Goal: Task Accomplishment & Management: Manage account settings

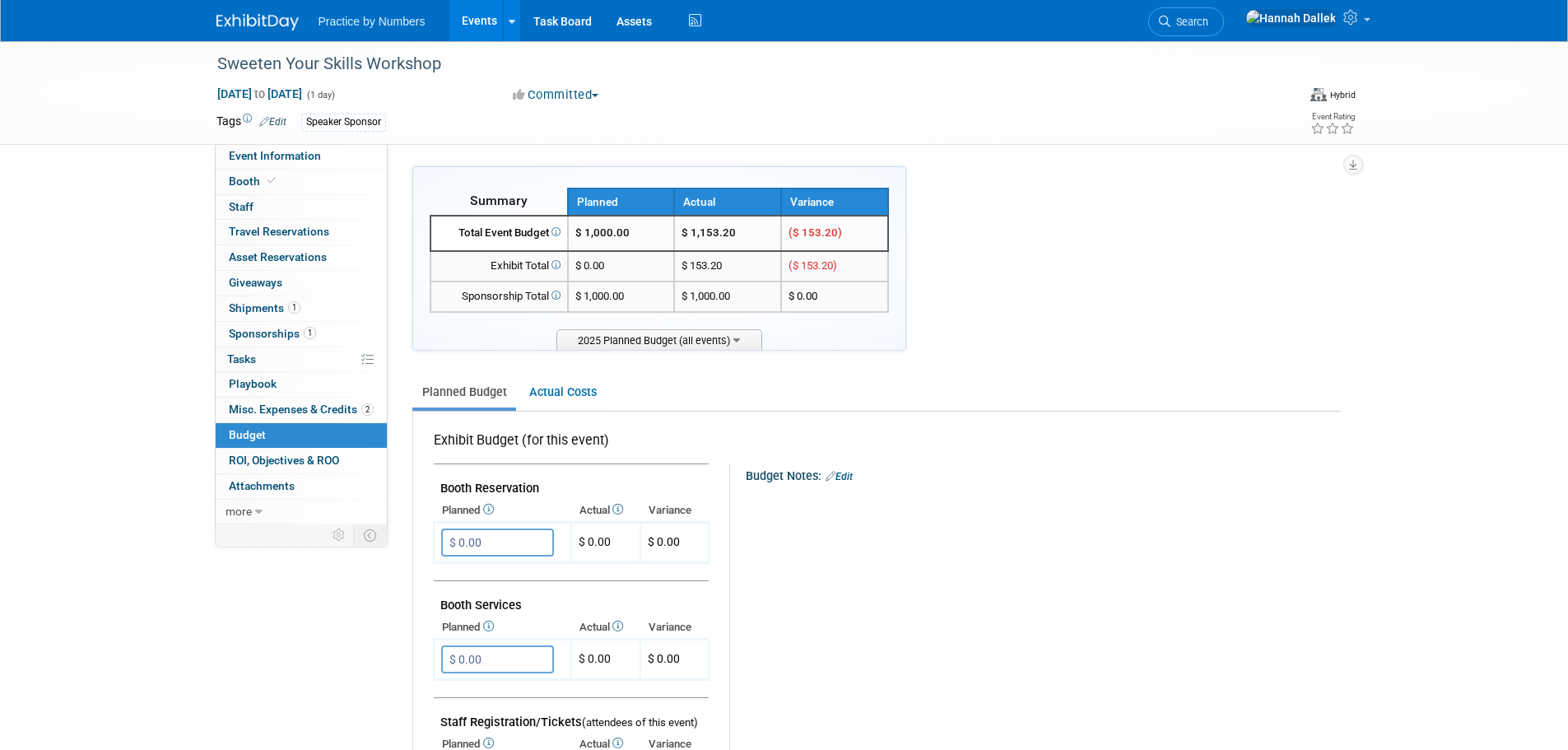
click at [484, 17] on link "Events" at bounding box center [479, 21] width 60 height 42
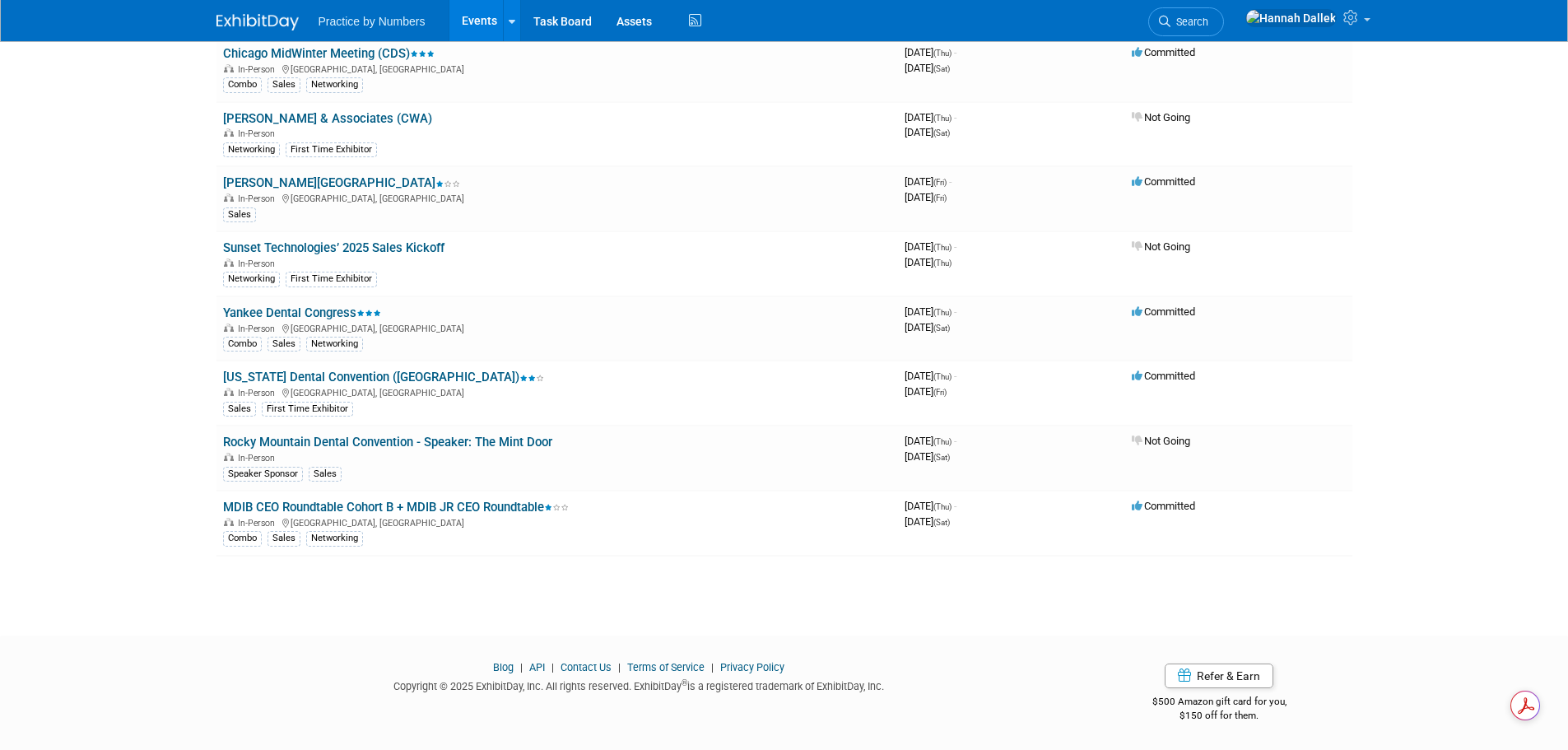
scroll to position [2086, 0]
click at [327, 180] on link "[PERSON_NAME][GEOGRAPHIC_DATA]" at bounding box center [342, 182] width 237 height 14
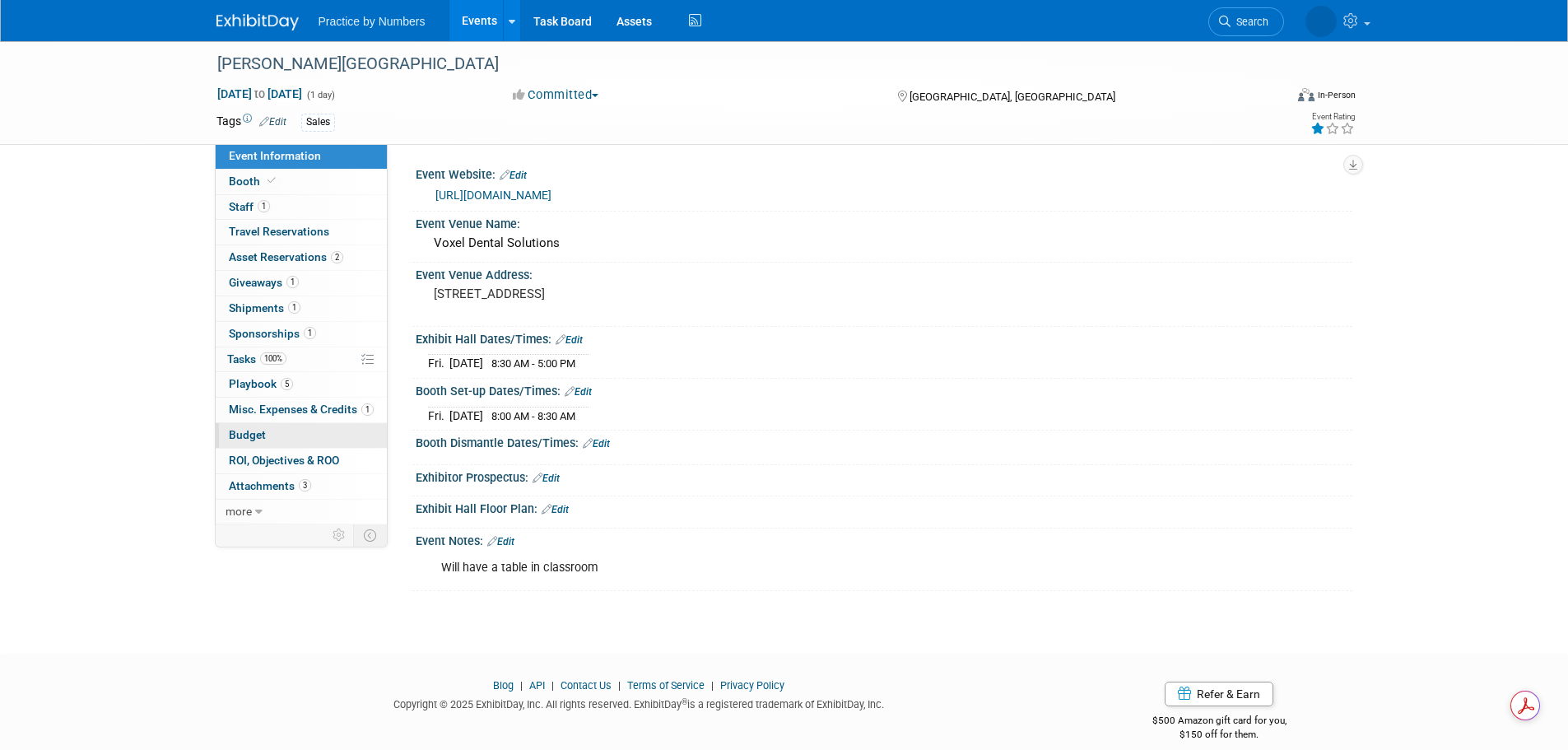
click at [274, 436] on link "Budget" at bounding box center [301, 435] width 171 height 24
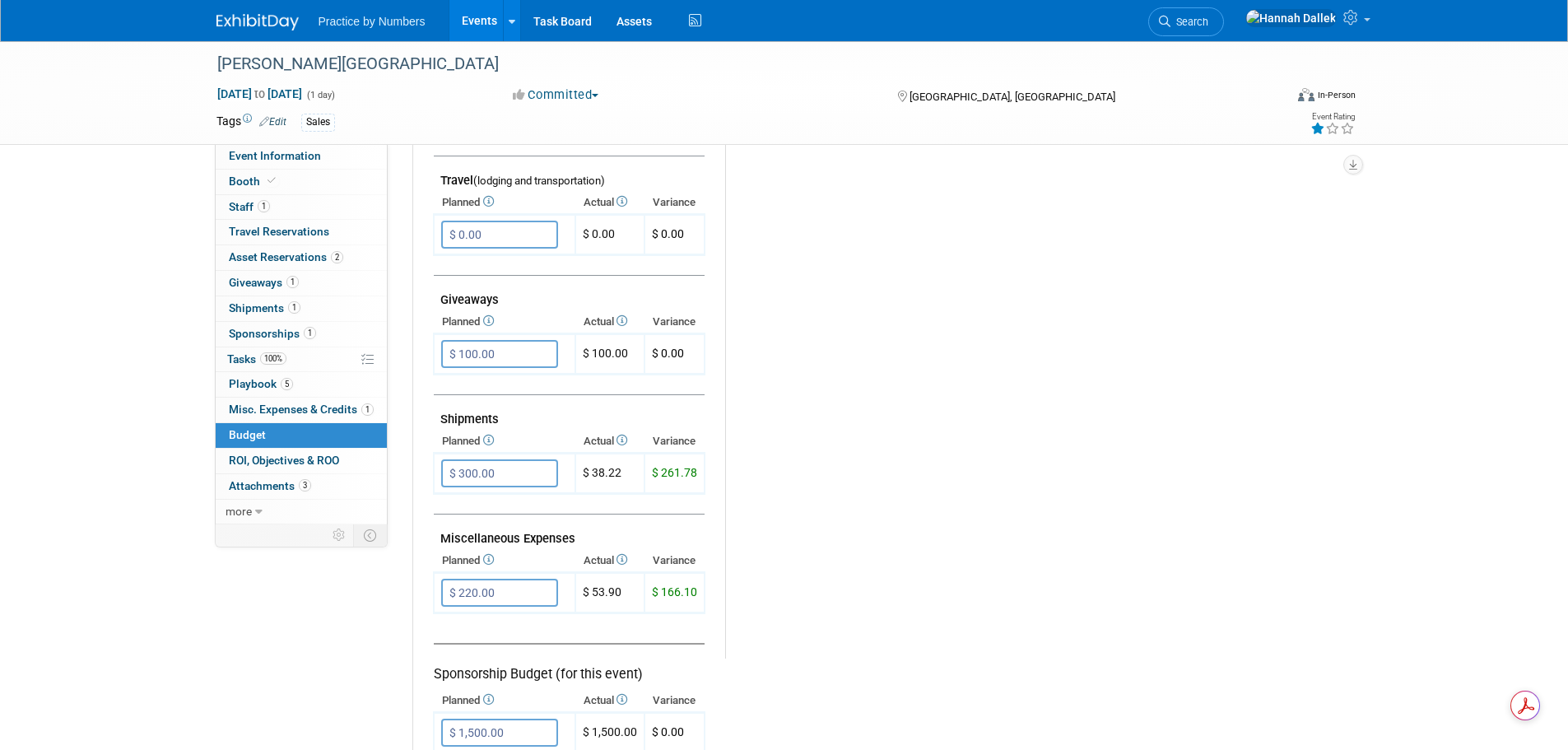
scroll to position [741, 0]
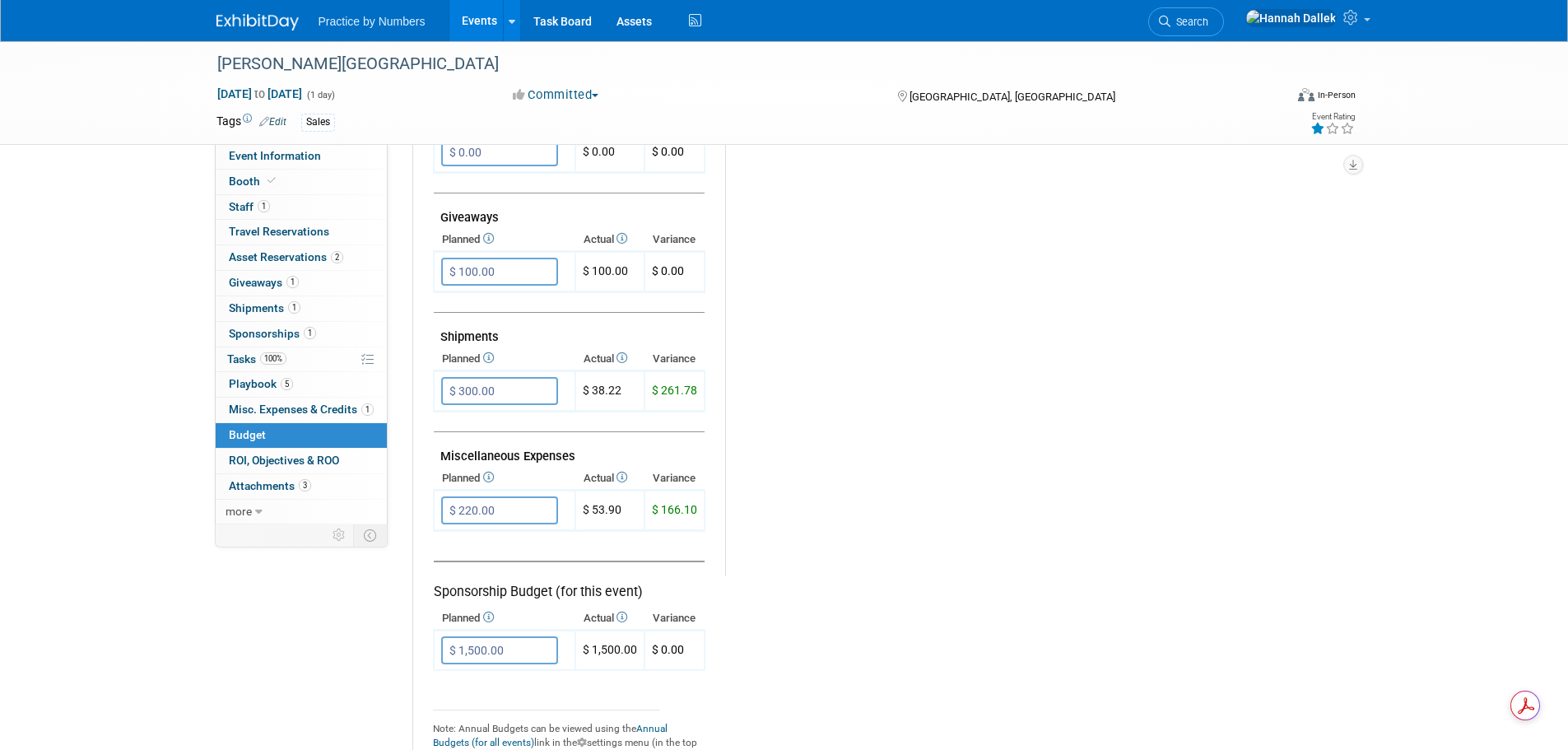
click at [286, 403] on span "Misc. Expenses & Credits 1" at bounding box center [301, 408] width 145 height 14
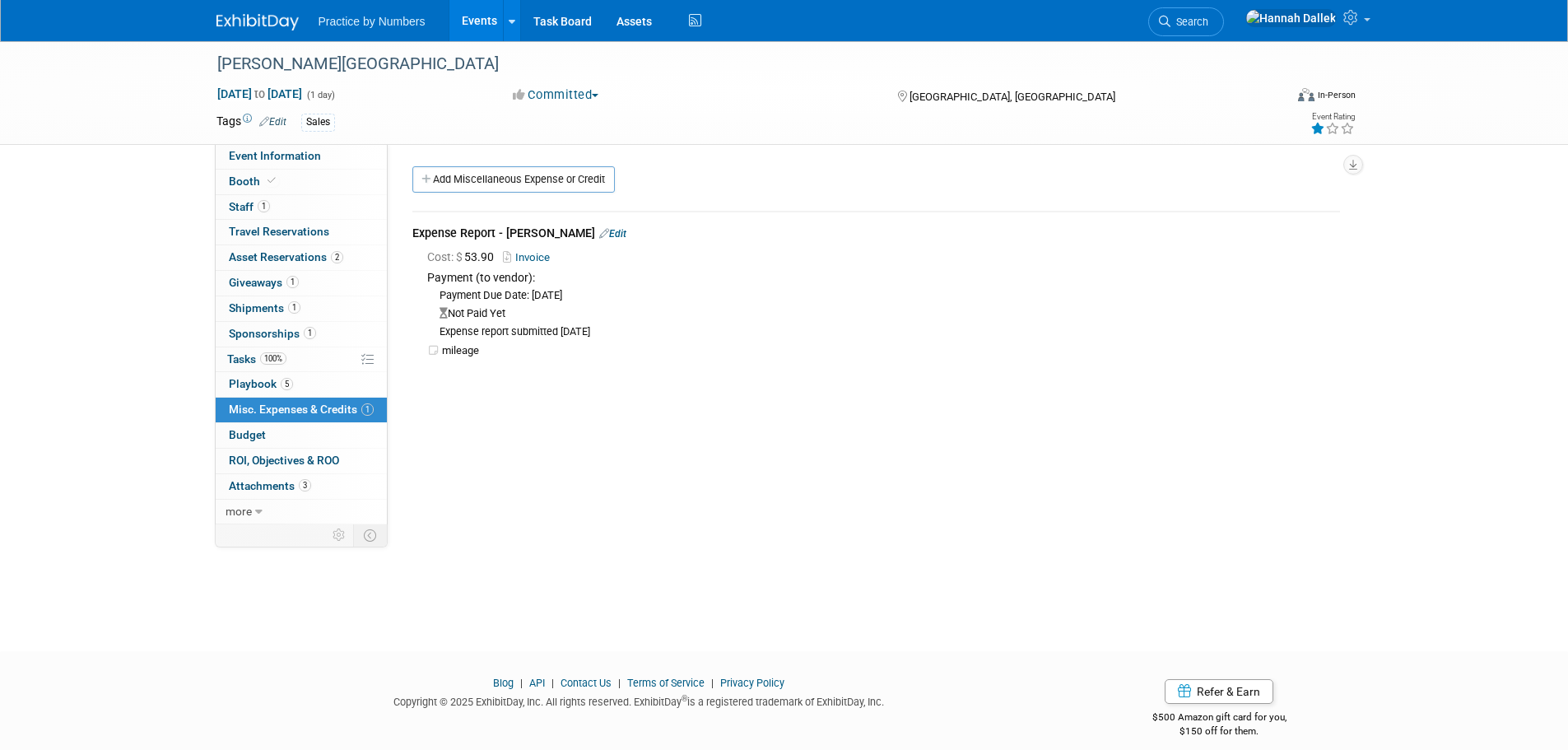
click at [477, 26] on link "Events" at bounding box center [479, 21] width 60 height 42
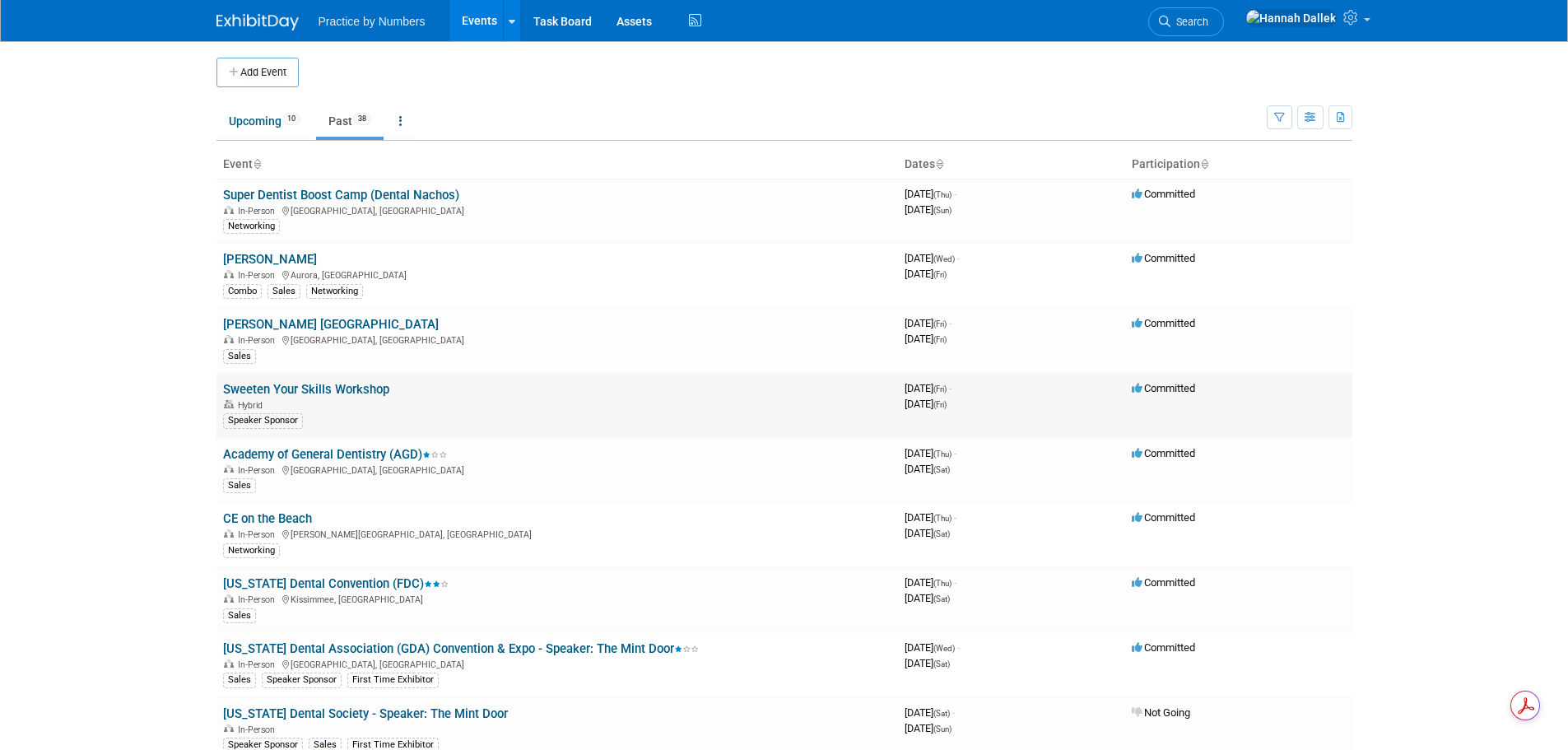
click at [316, 385] on link "Sweeten Your Skills Workshop" at bounding box center [306, 389] width 166 height 14
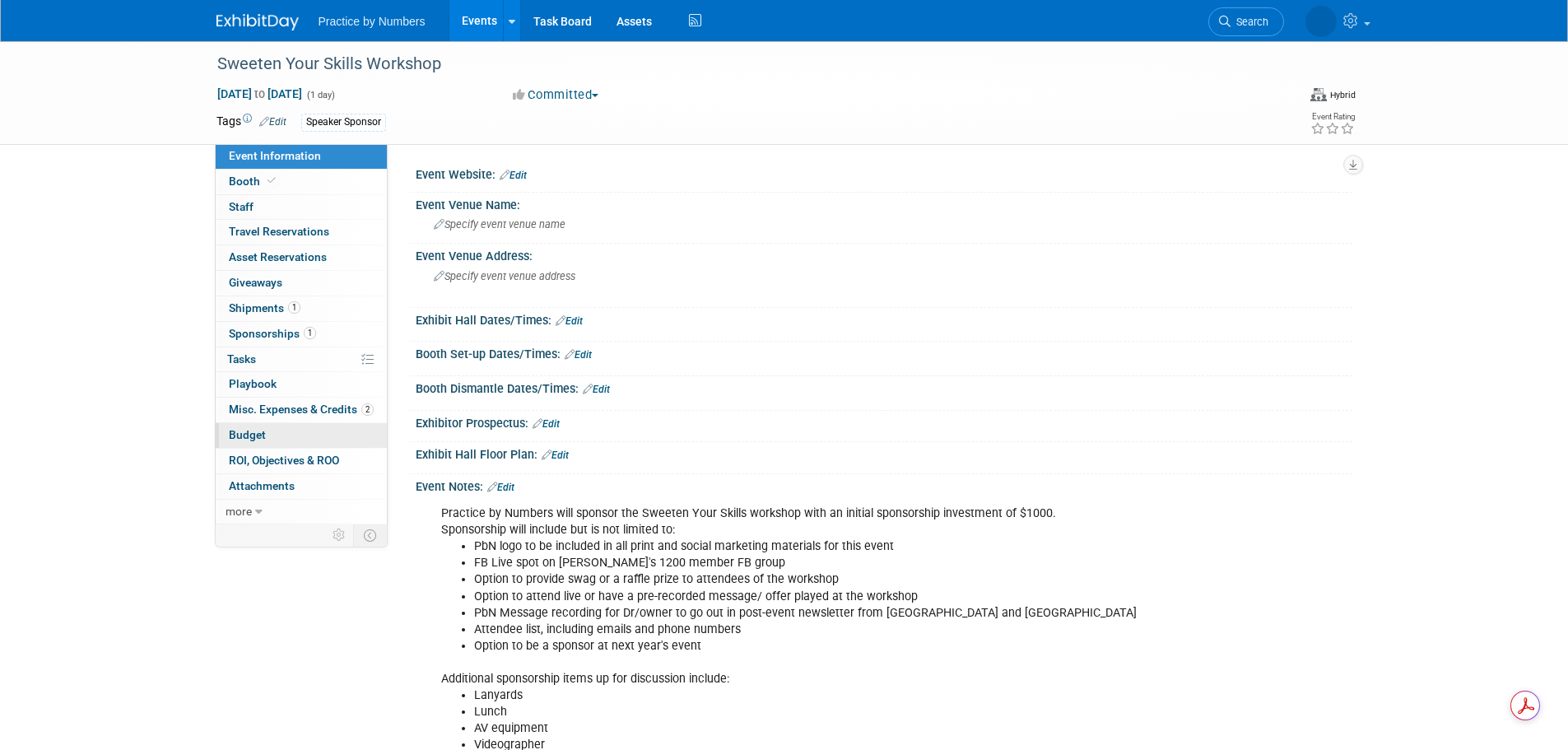
click at [260, 432] on span "Budget" at bounding box center [247, 435] width 37 height 14
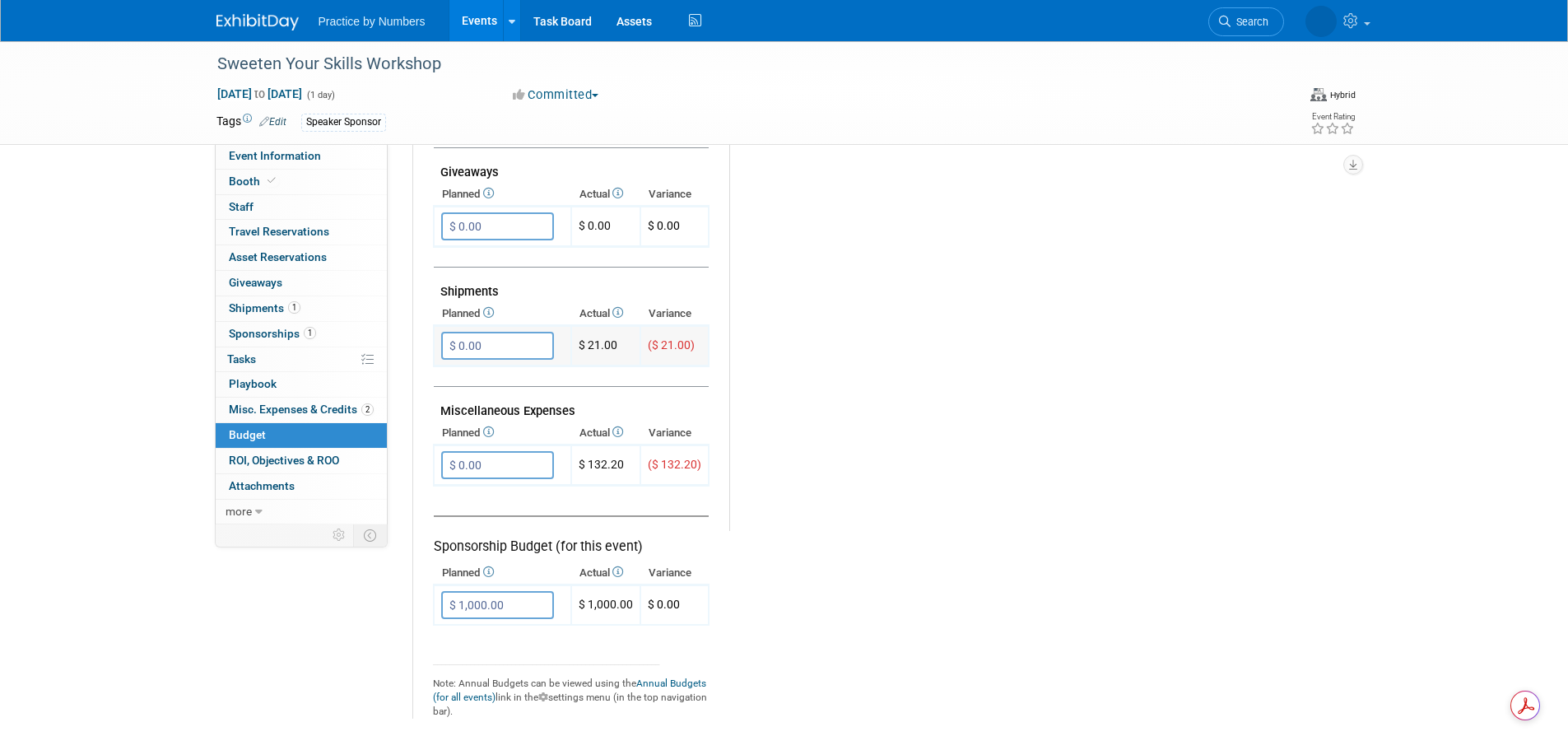
scroll to position [823, 0]
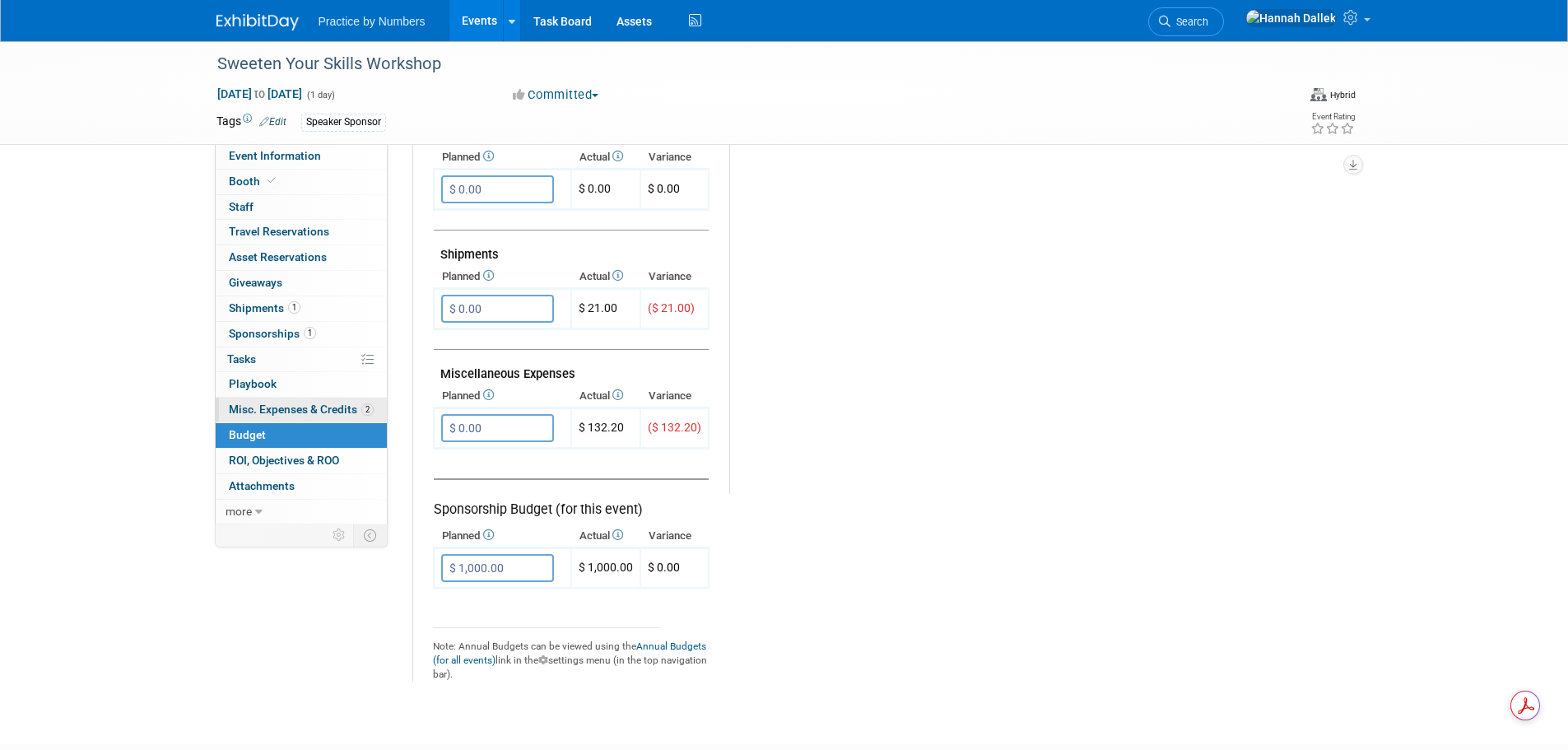
click at [268, 403] on span "Misc. Expenses & Credits 2" at bounding box center [301, 408] width 145 height 14
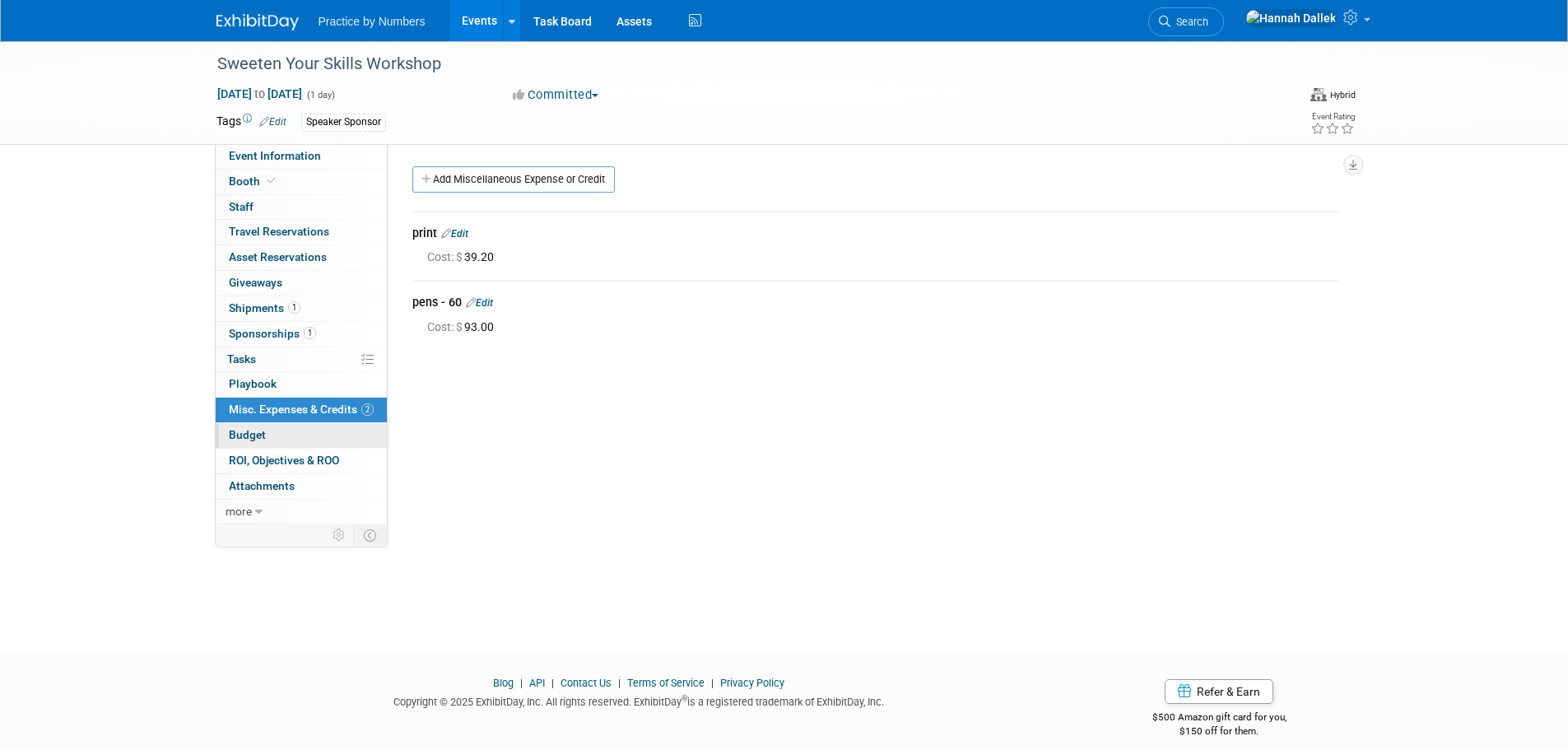
click at [261, 428] on span "Budget" at bounding box center [247, 435] width 37 height 14
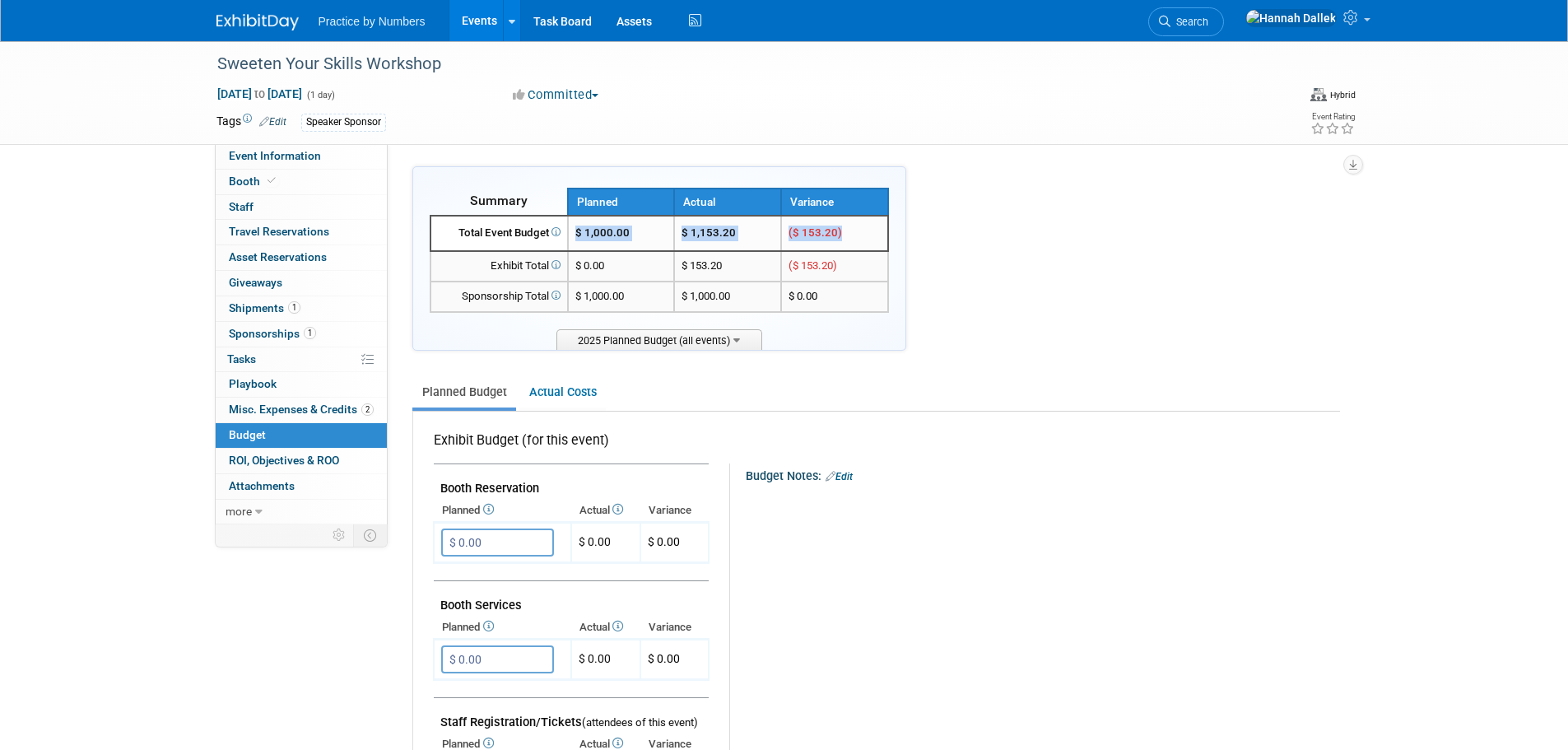
drag, startPoint x: 877, startPoint y: 234, endPoint x: 581, endPoint y: 244, distance: 296.2
click at [581, 244] on tr "Total Event Budget $ 1,000.00 $ 1,153.20 ($ 153.20)" at bounding box center [659, 233] width 457 height 35
drag, startPoint x: 871, startPoint y: 230, endPoint x: 678, endPoint y: 239, distance: 193.2
click at [678, 239] on tr "Total Event Budget $ 1,000.00 $ 1,153.20 ($ 153.20)" at bounding box center [659, 233] width 457 height 35
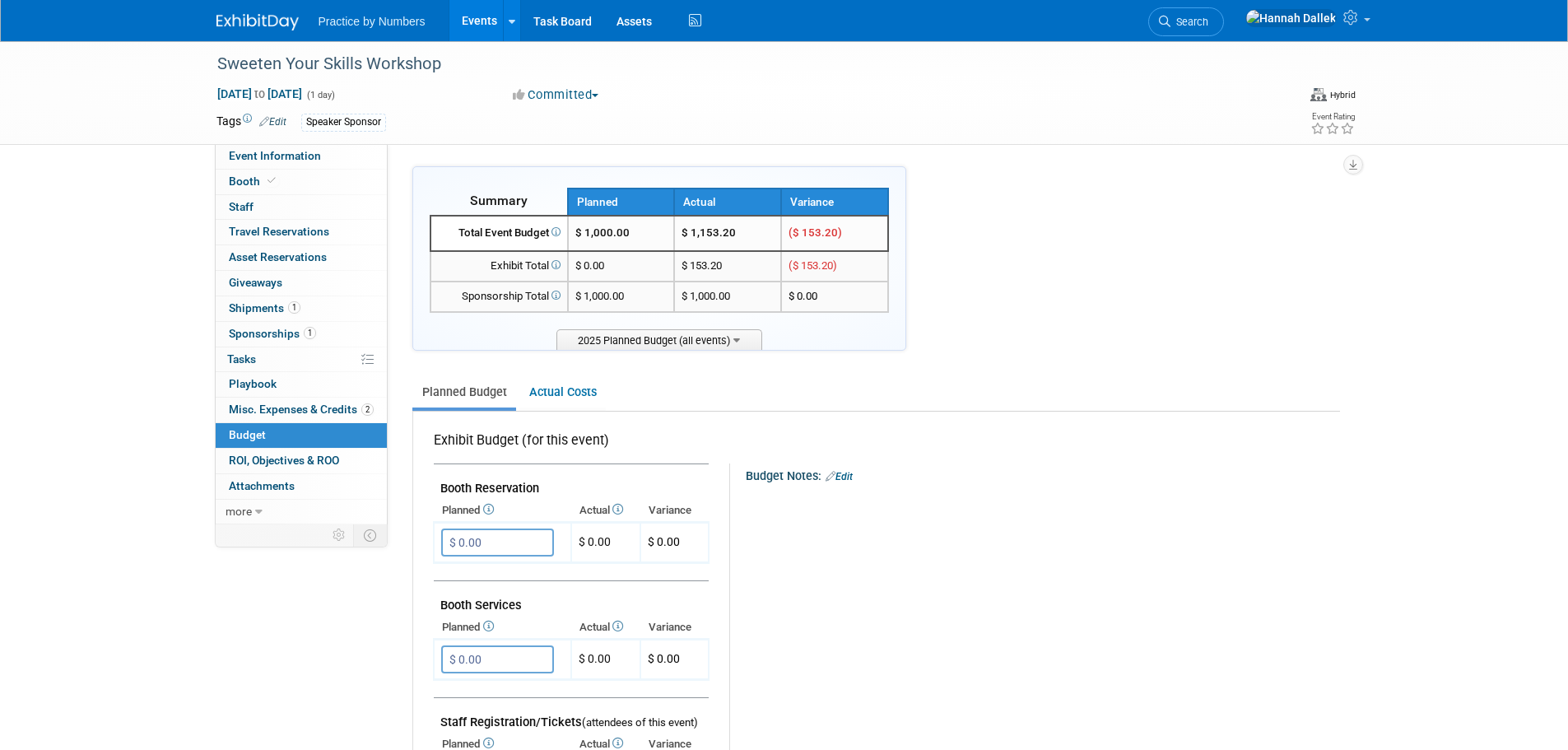
copy tr "$ 1,153.20 ($ 153.20)"
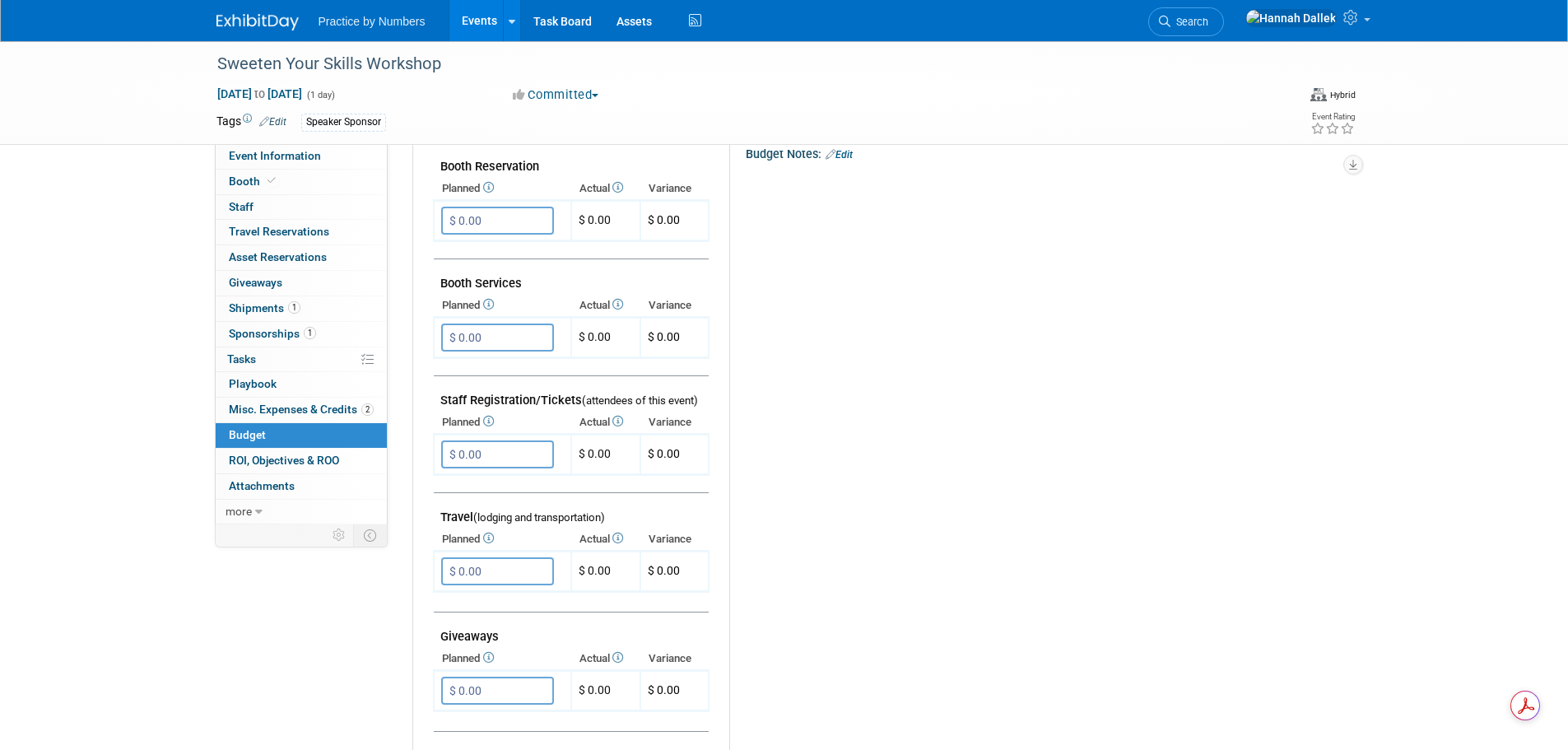
scroll to position [329, 0]
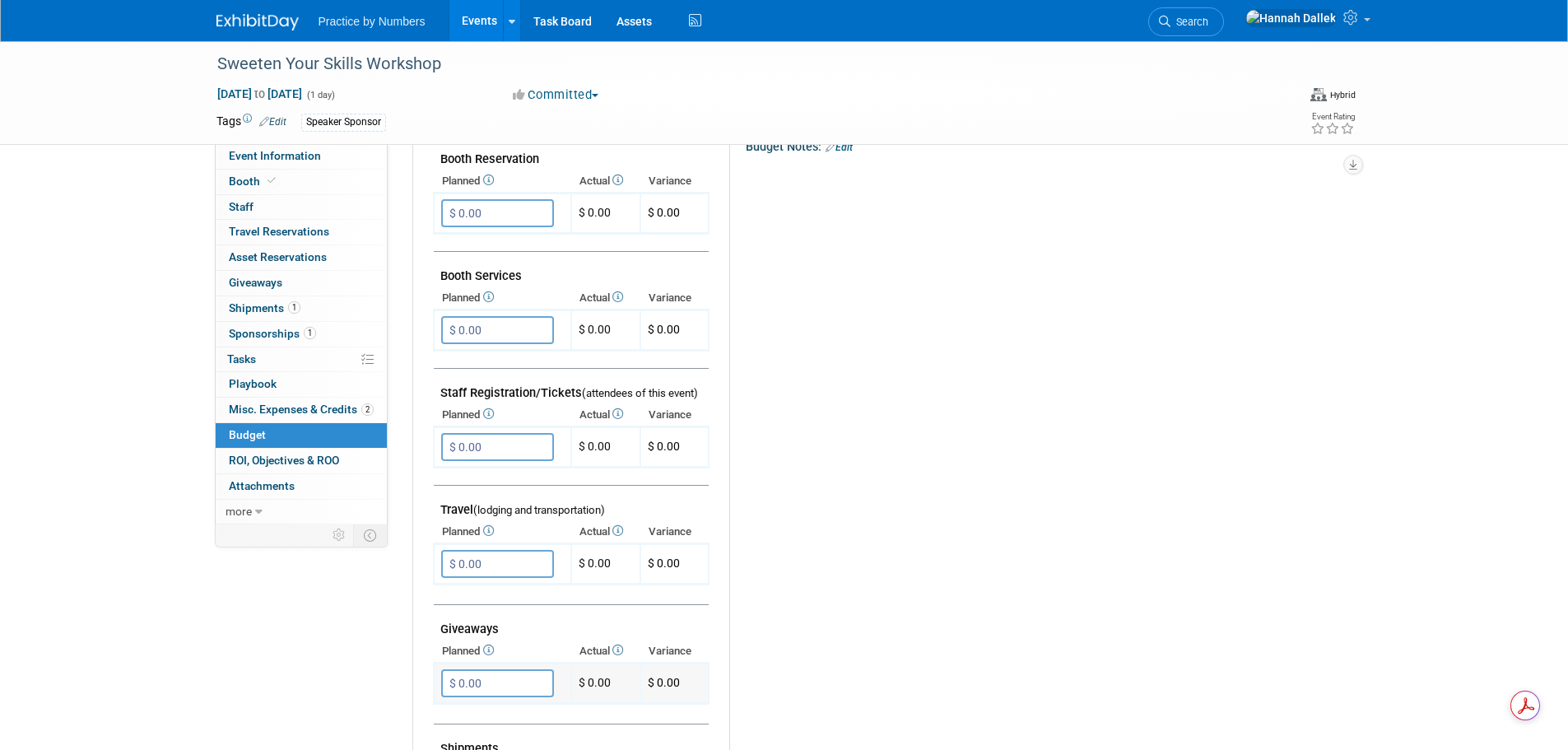
click at [486, 687] on input "$ 0.00" at bounding box center [497, 682] width 113 height 28
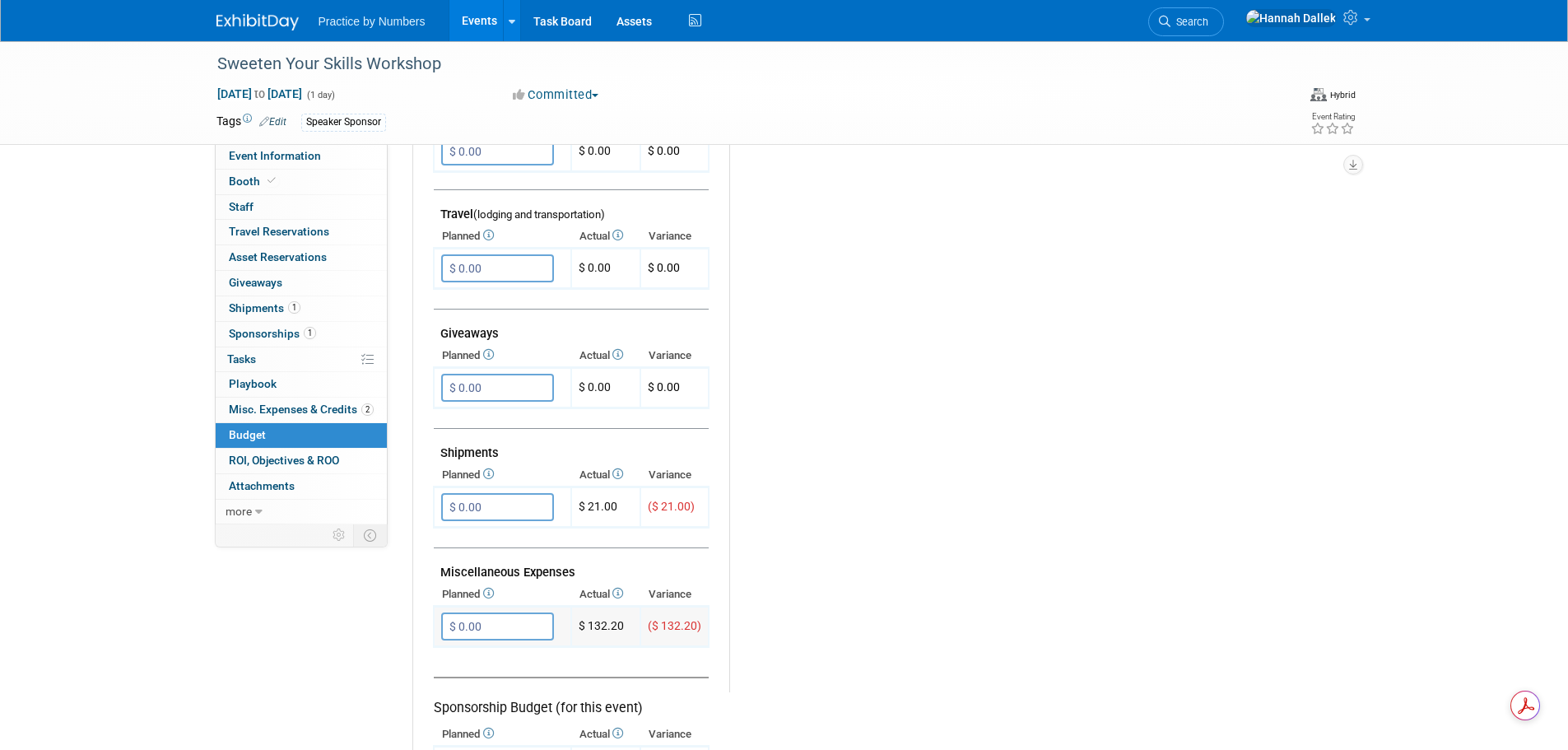
scroll to position [659, 0]
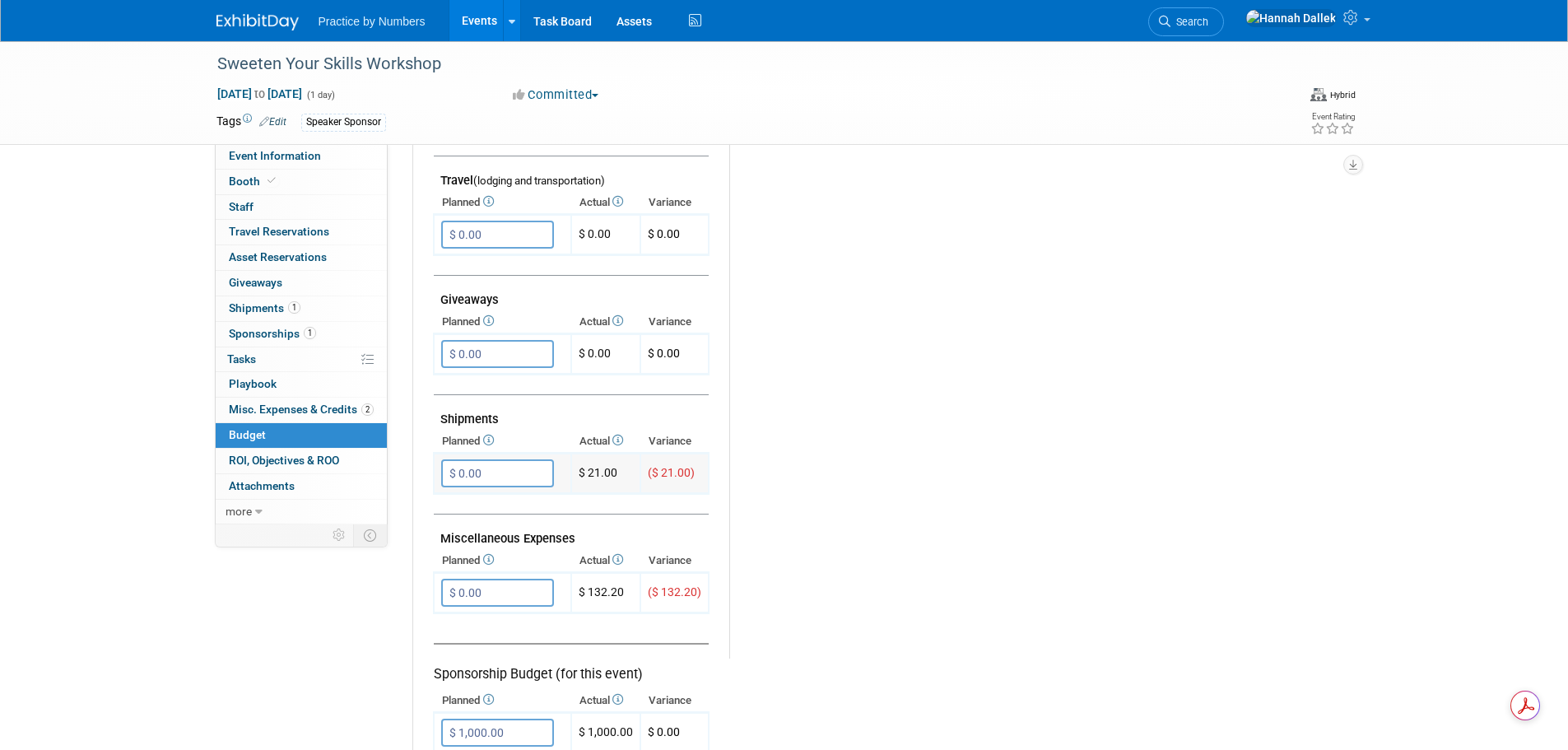
click at [500, 475] on input "$ 0.00" at bounding box center [497, 473] width 113 height 28
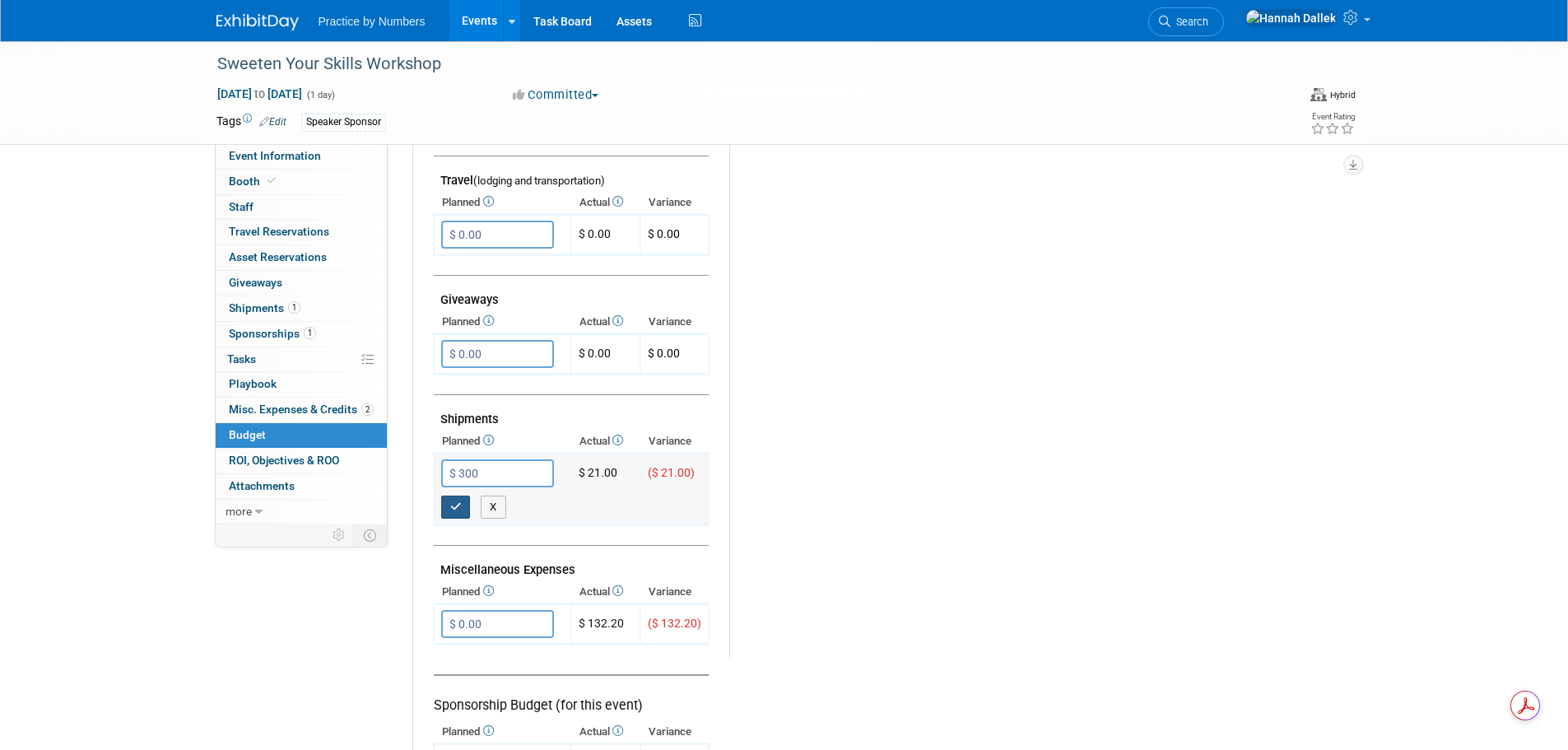
type input "$ 300.00"
click at [455, 509] on icon "button" at bounding box center [455, 507] width 12 height 11
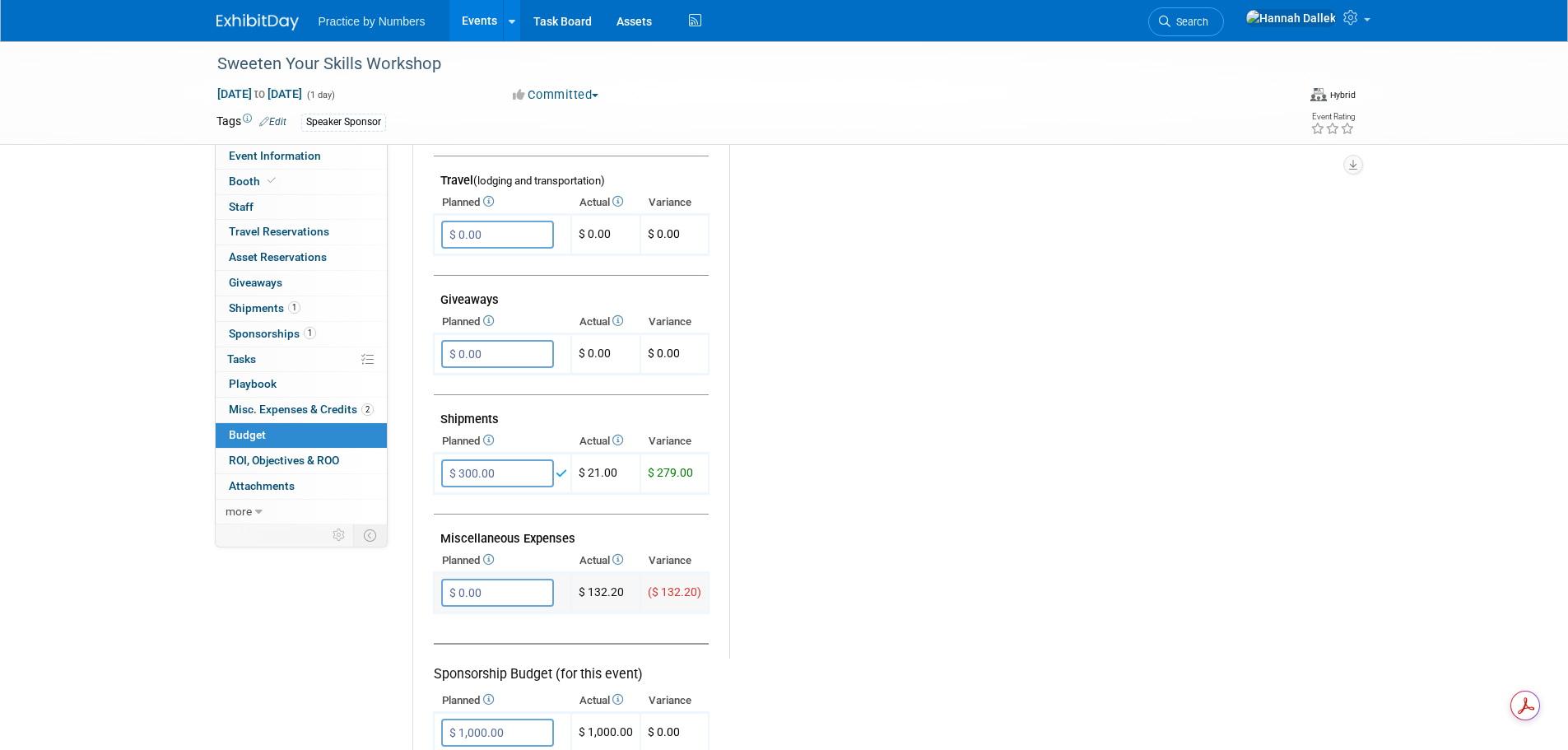
click at [506, 599] on input "$ 0.00" at bounding box center [497, 592] width 113 height 28
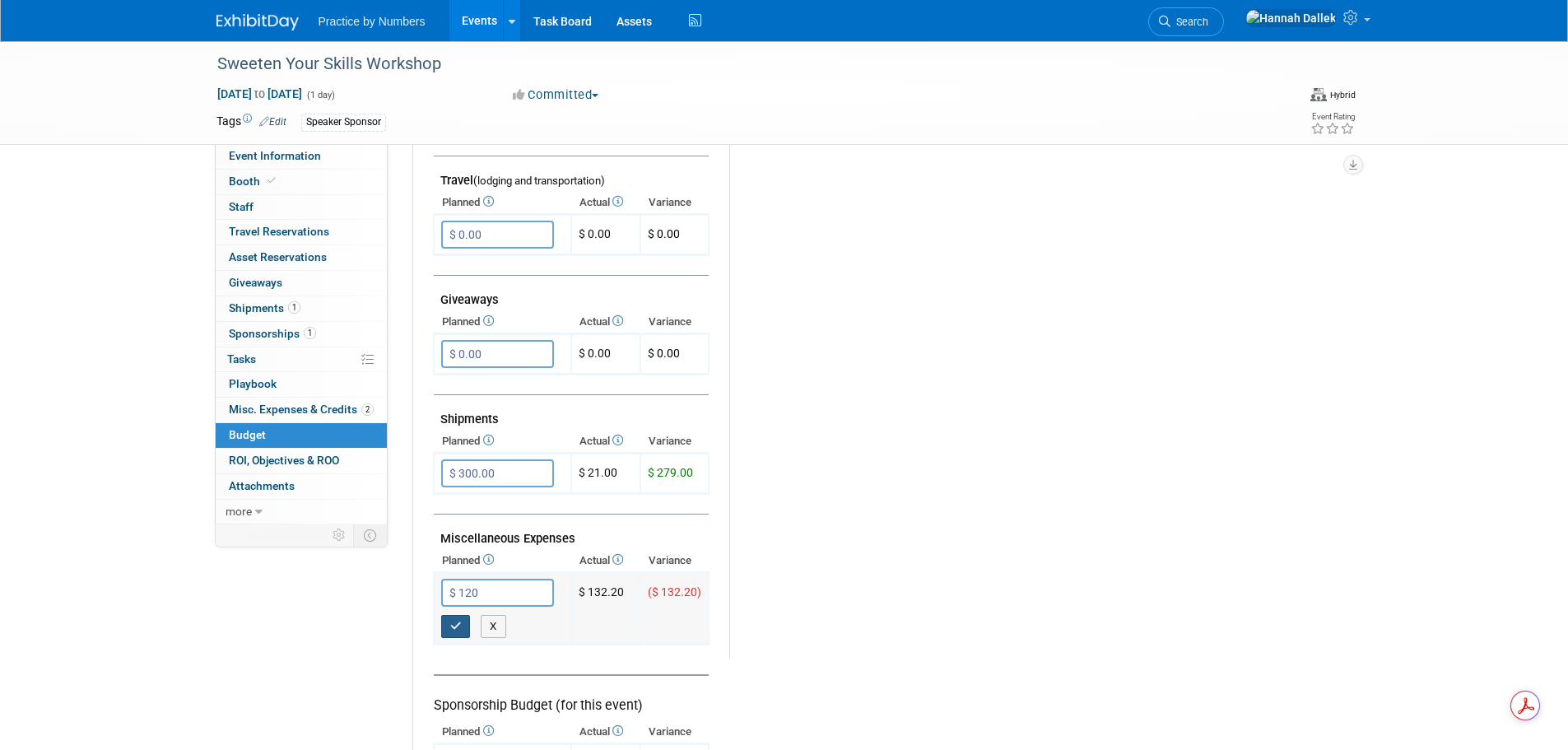
type input "$ 120.00"
click at [462, 631] on button "button" at bounding box center [455, 626] width 30 height 23
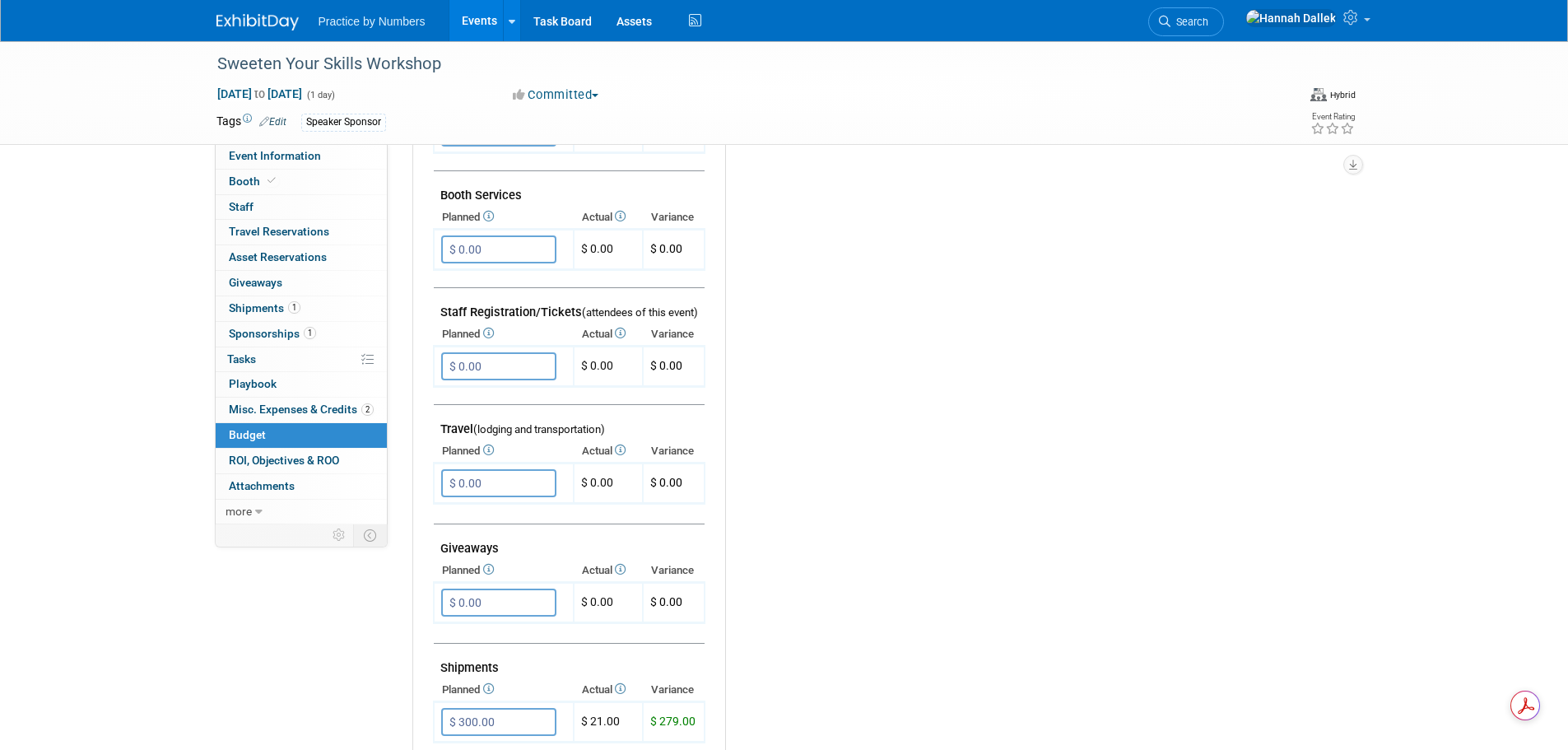
scroll to position [411, 0]
click at [493, 603] on input "$ 0.00" at bounding box center [499, 600] width 116 height 28
type input "$ 150.00"
click at [445, 641] on button "button" at bounding box center [455, 634] width 30 height 23
click at [262, 276] on span "Giveaways 0" at bounding box center [255, 282] width 53 height 14
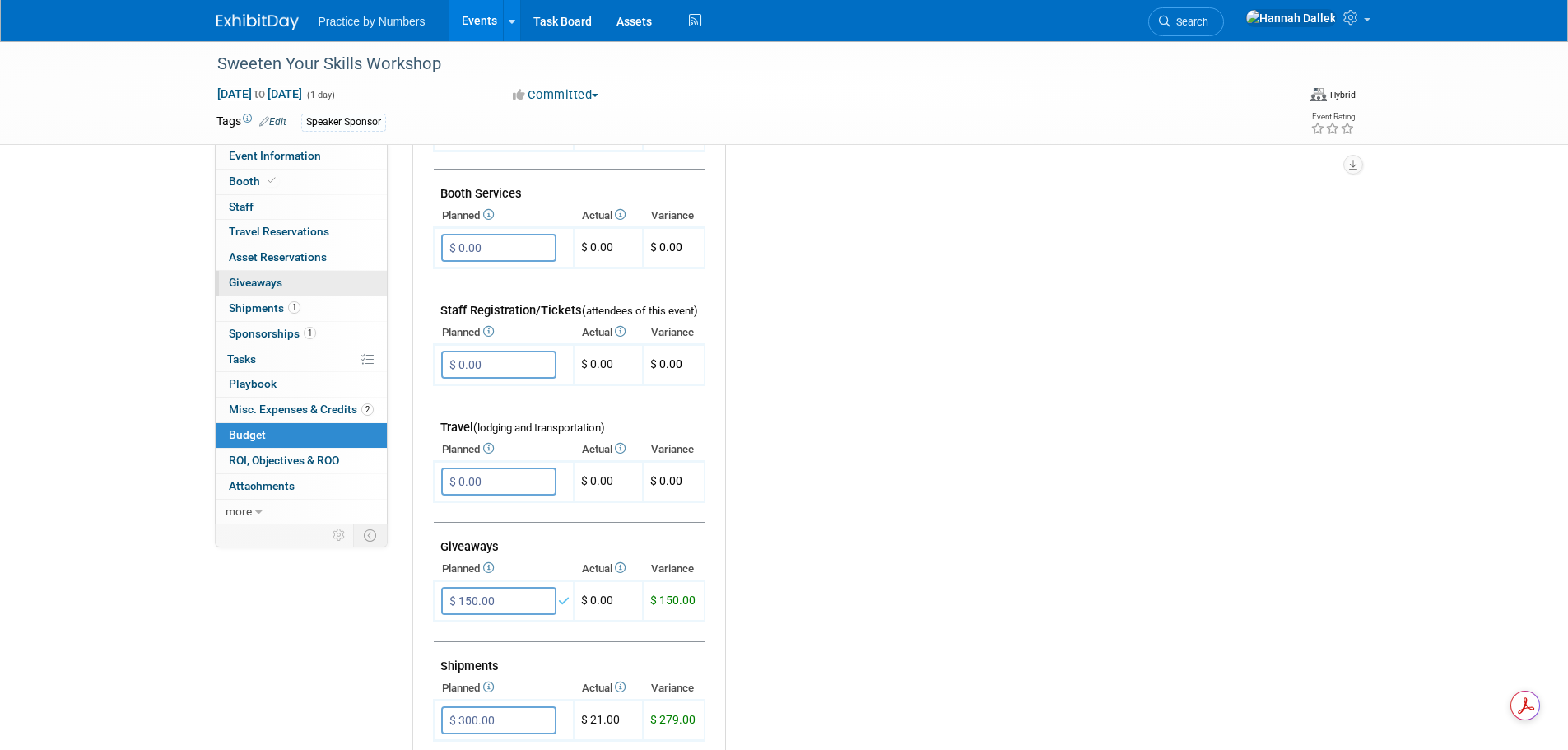
scroll to position [0, 0]
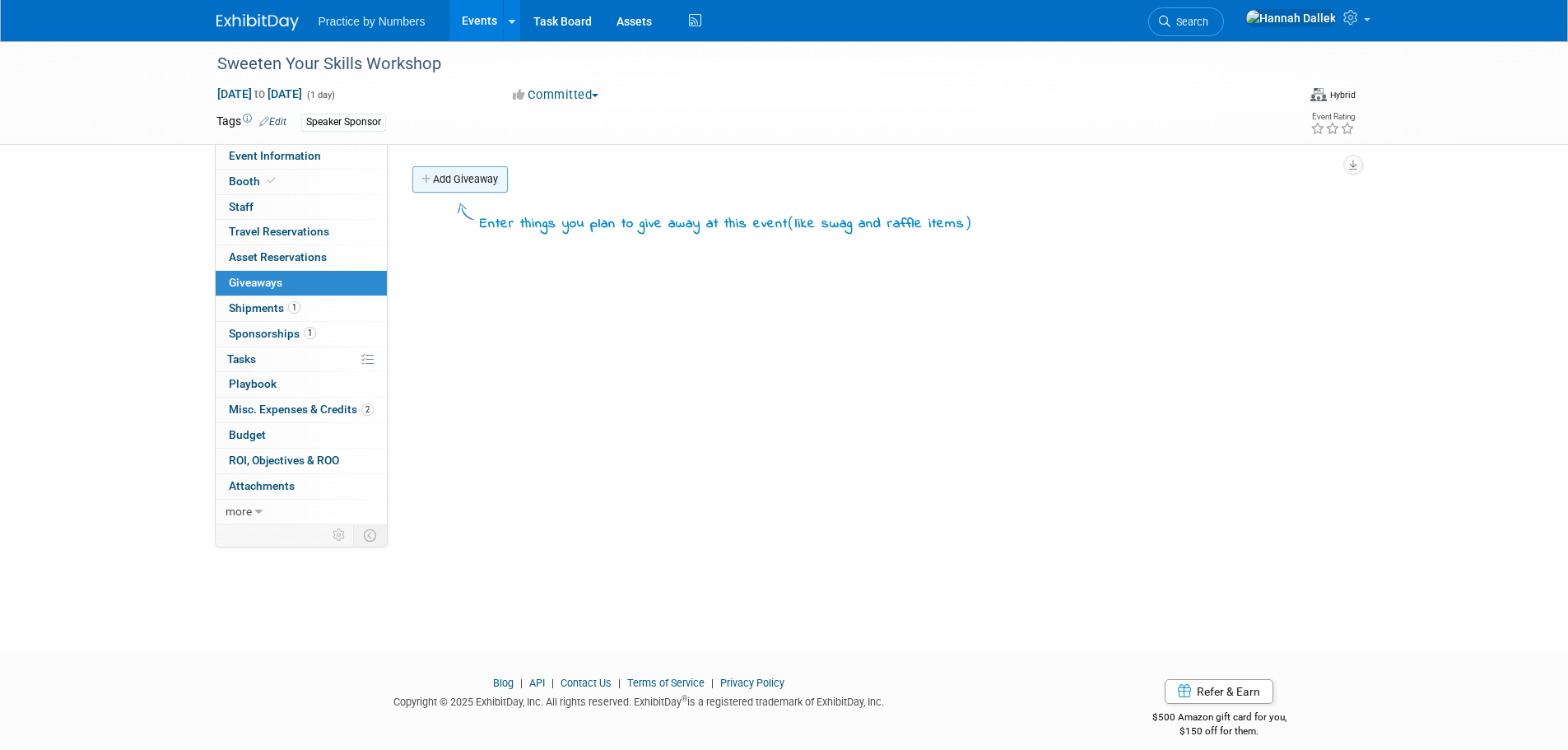
click at [445, 181] on link "Add Giveaway" at bounding box center [460, 179] width 96 height 26
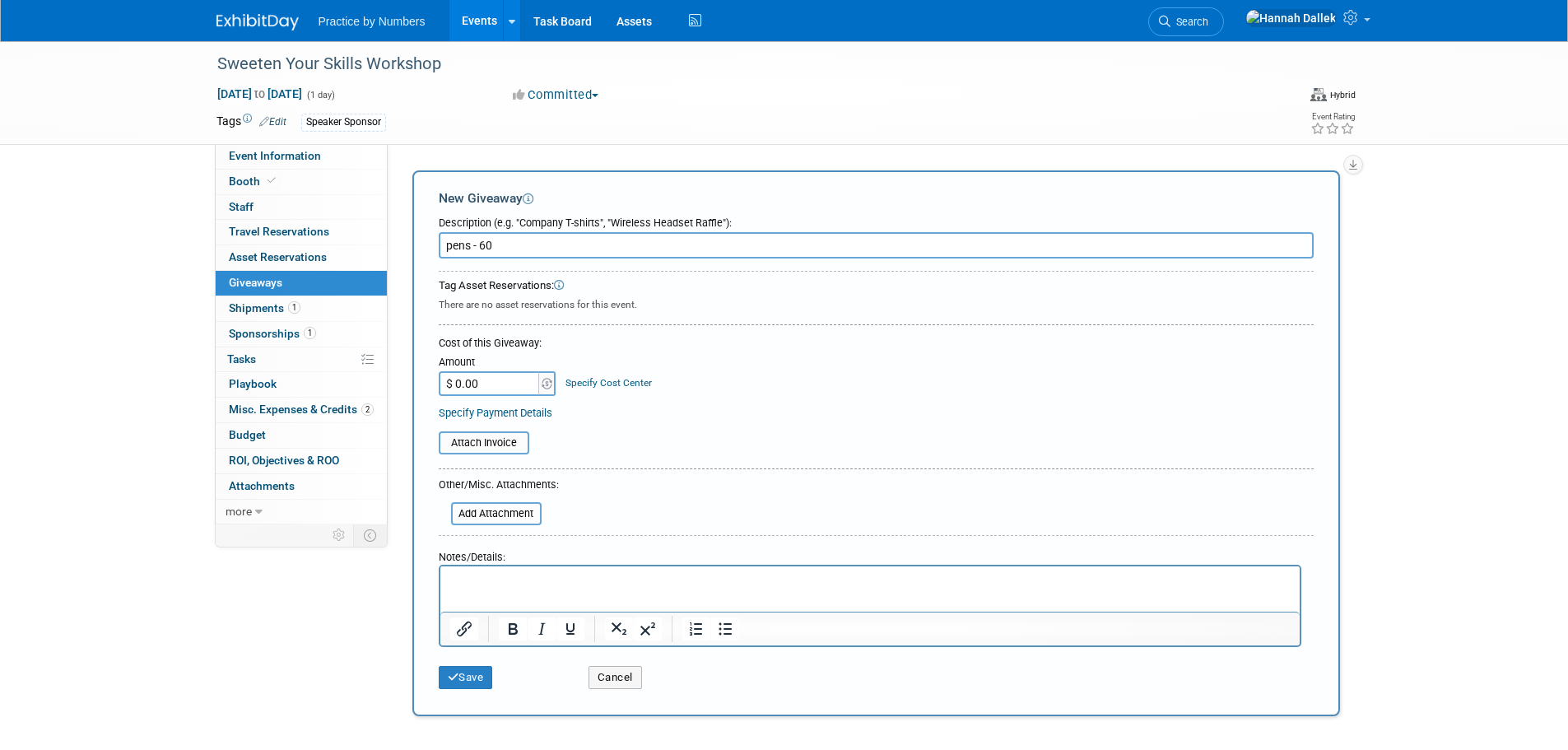
type input "pens - 60"
click at [574, 130] on div "Speaker Sponsor" at bounding box center [731, 123] width 861 height 18
click at [478, 387] on input "$ 0.00" at bounding box center [490, 383] width 103 height 24
type input "$ 93.00"
click at [632, 438] on table "Attach Invoice" at bounding box center [876, 445] width 875 height 29
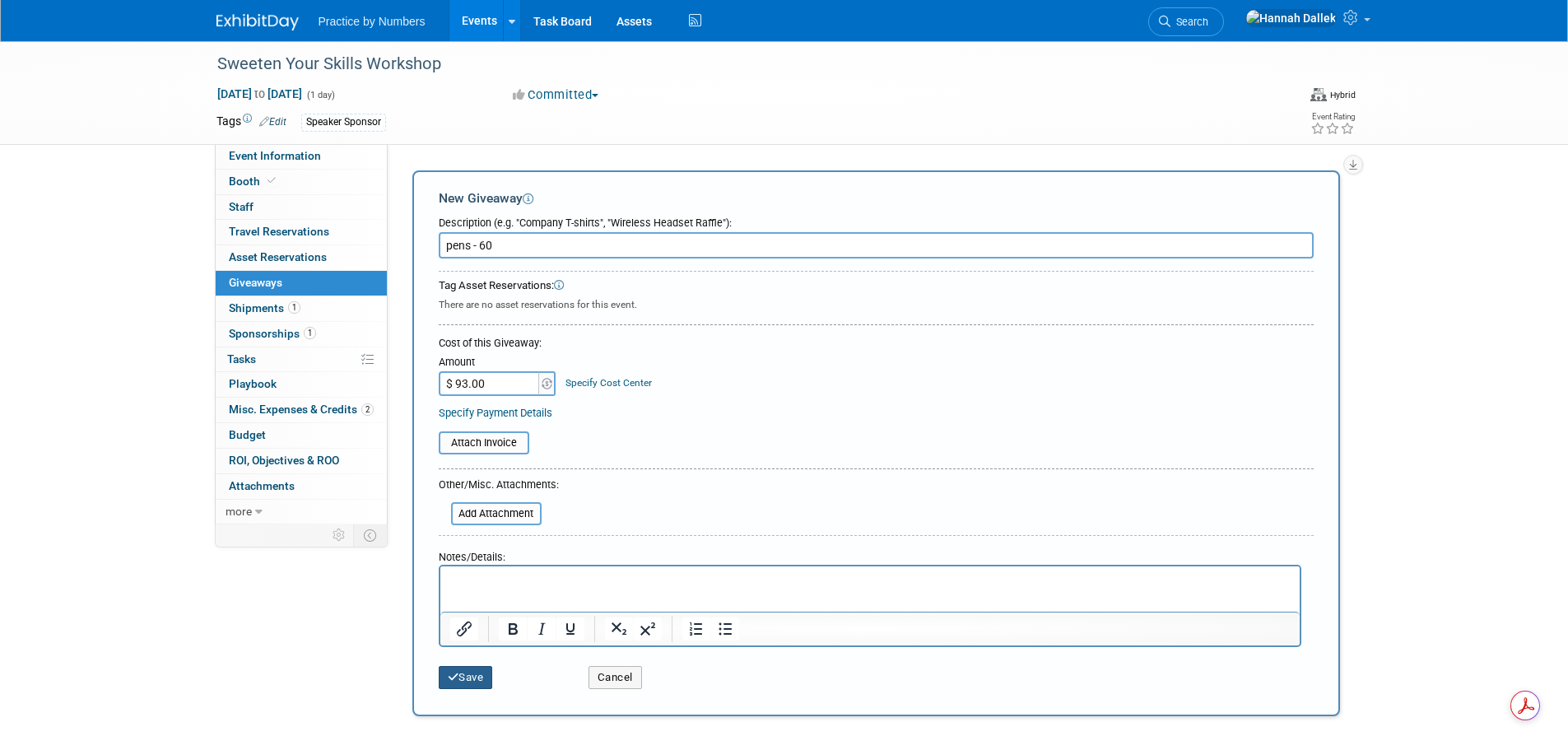
click at [473, 675] on button "Save" at bounding box center [465, 678] width 54 height 23
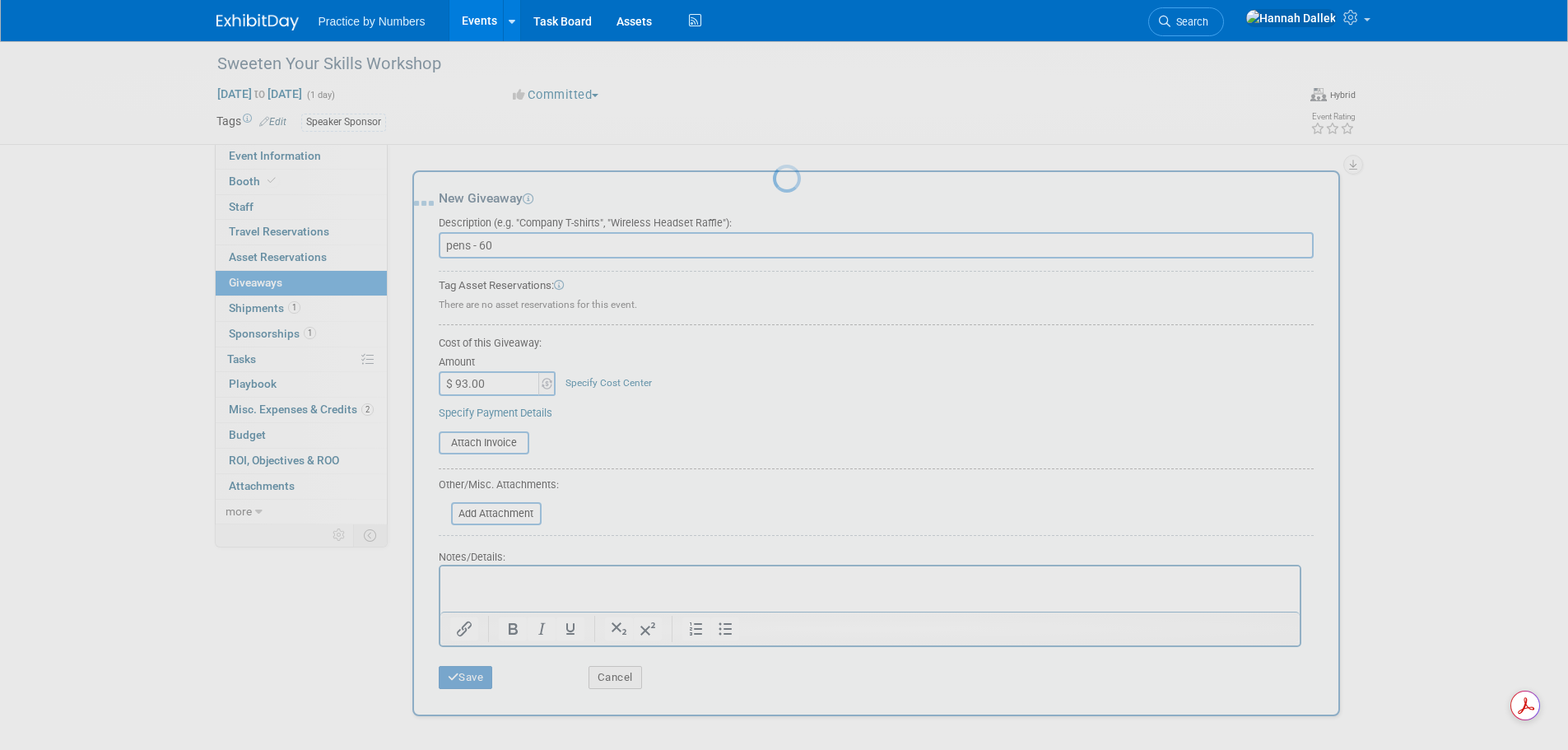
scroll to position [16, 0]
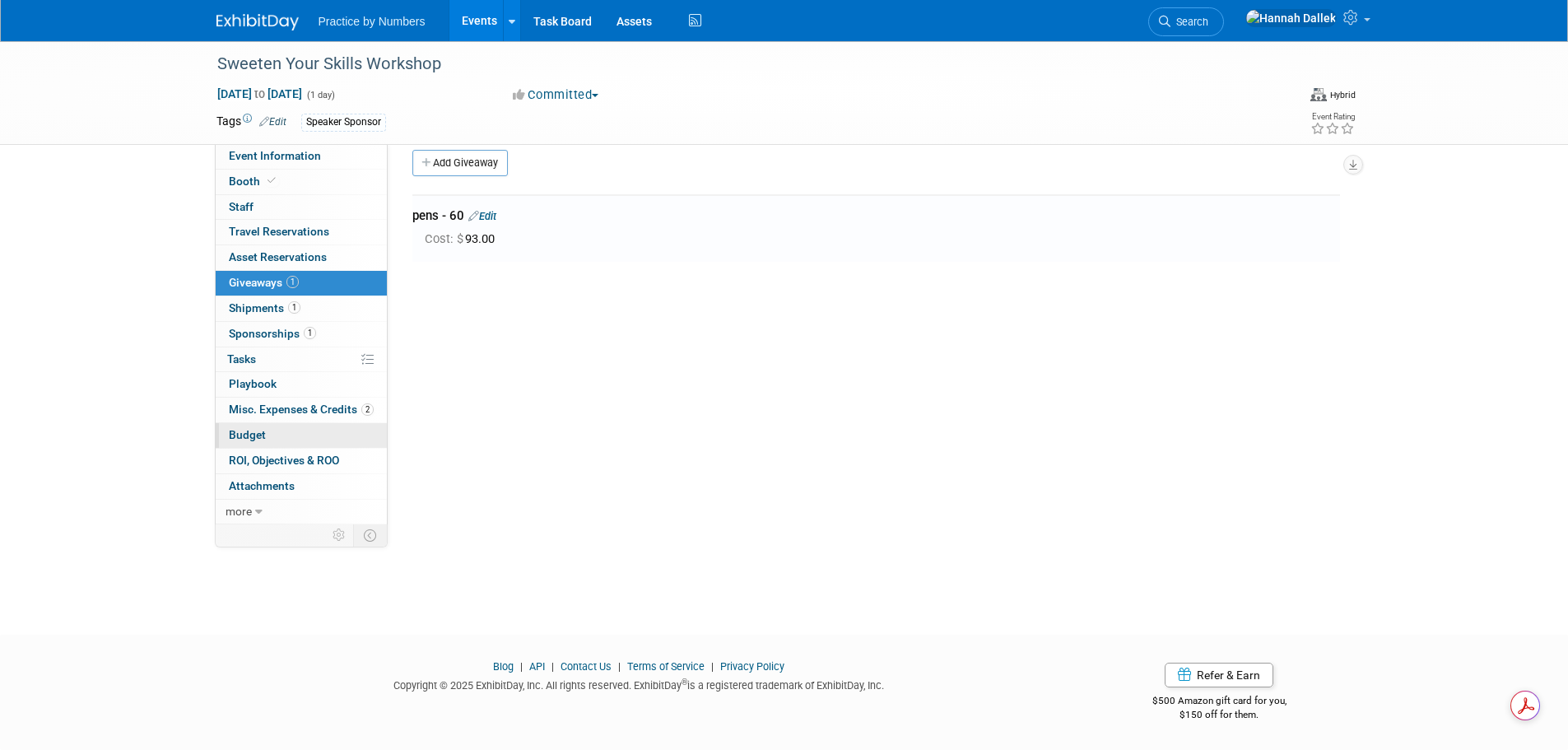
click at [267, 436] on link "Budget" at bounding box center [301, 435] width 171 height 24
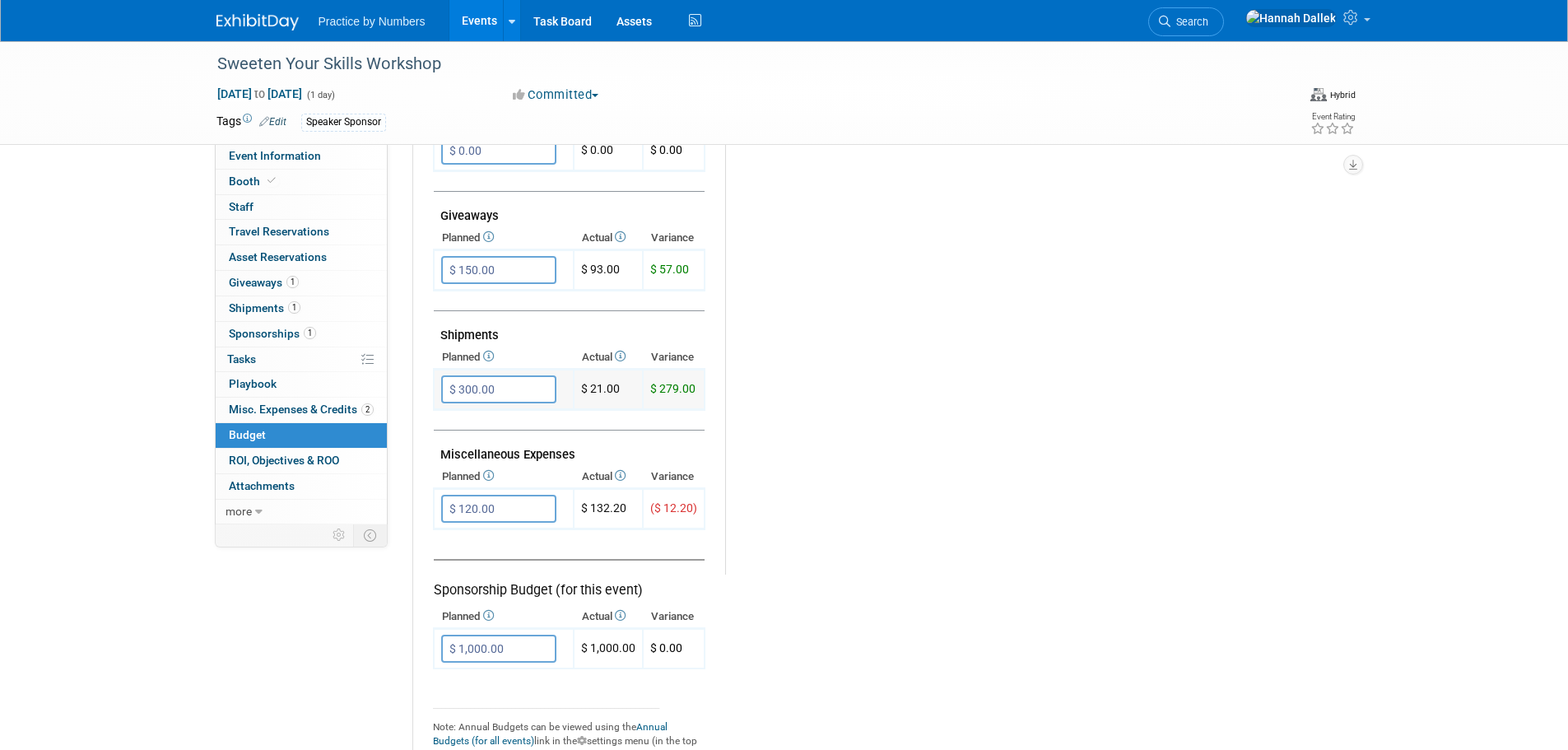
scroll to position [741, 0]
click at [258, 410] on span "Misc. Expenses & Credits 2" at bounding box center [301, 408] width 145 height 14
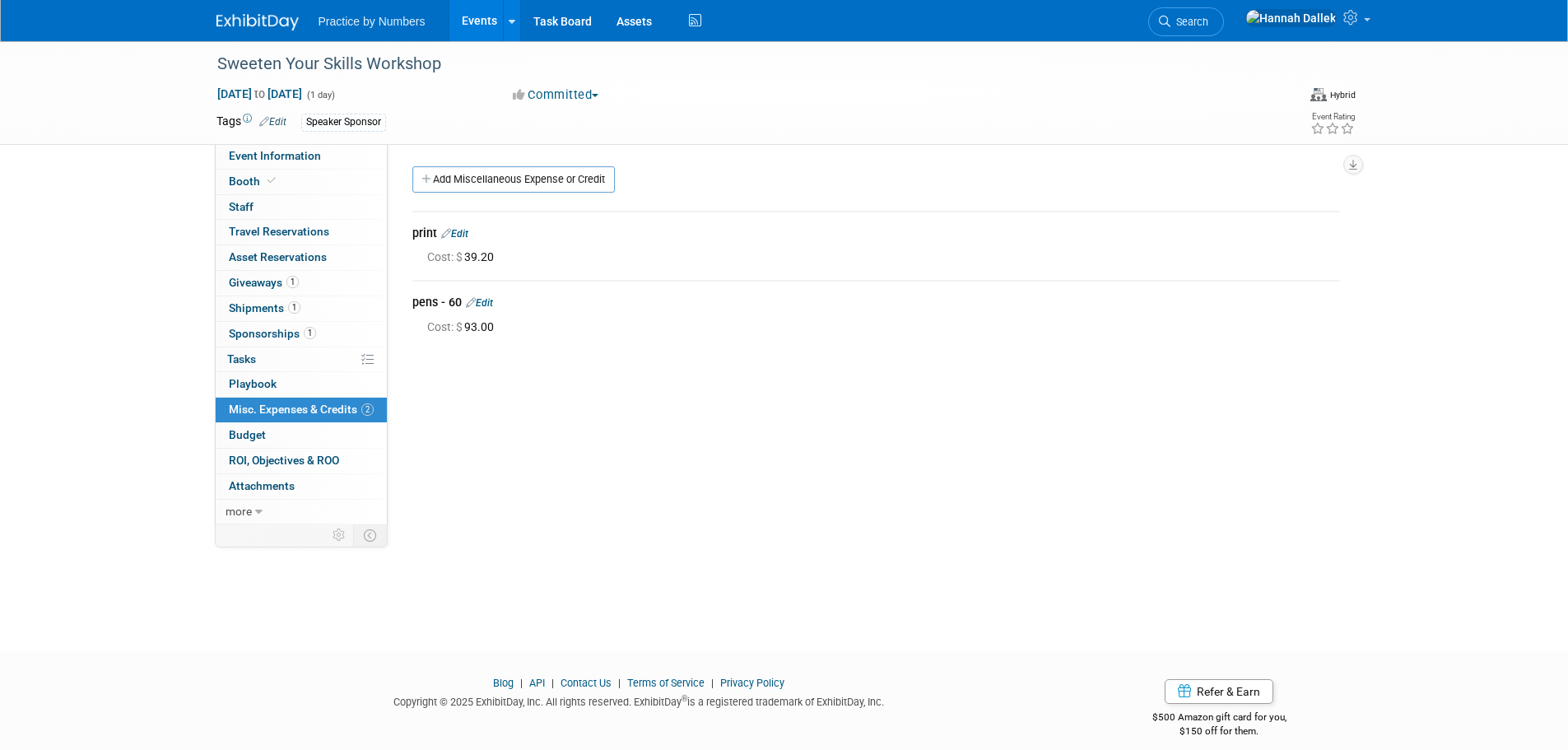
click at [487, 300] on link "Edit" at bounding box center [479, 303] width 27 height 12
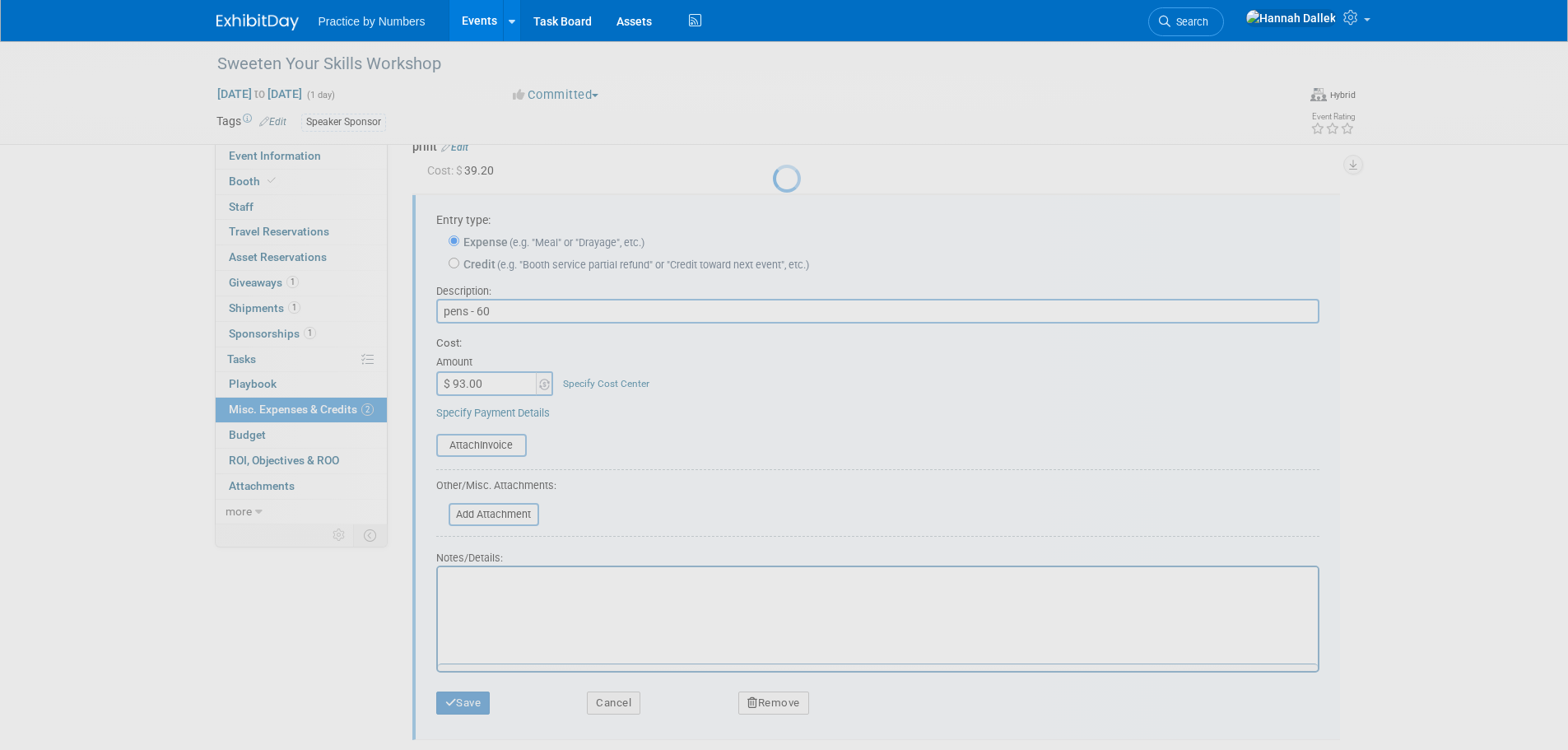
scroll to position [94, 0]
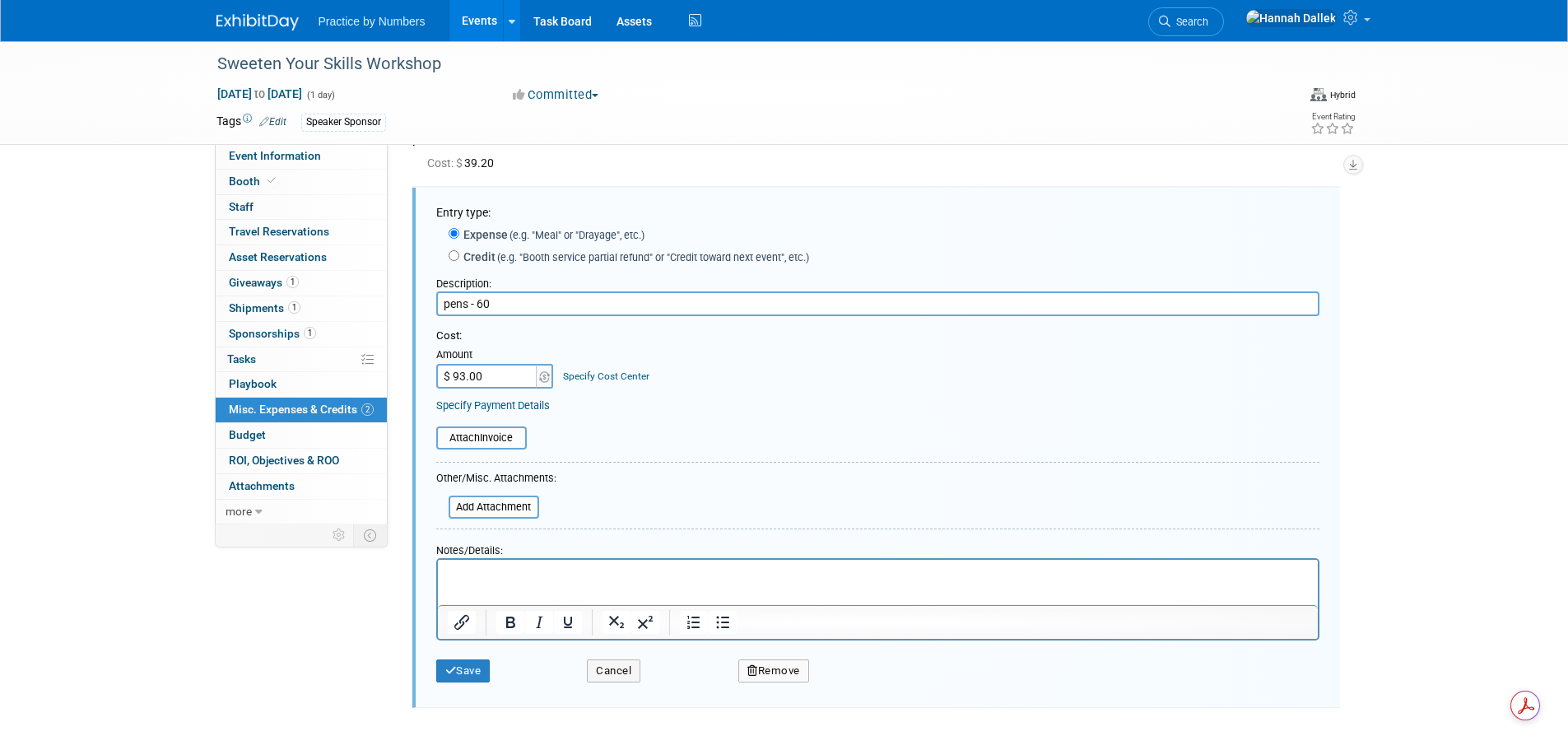
click at [771, 673] on button "Remove" at bounding box center [774, 671] width 70 height 23
click at [854, 680] on icon at bounding box center [853, 684] width 10 height 9
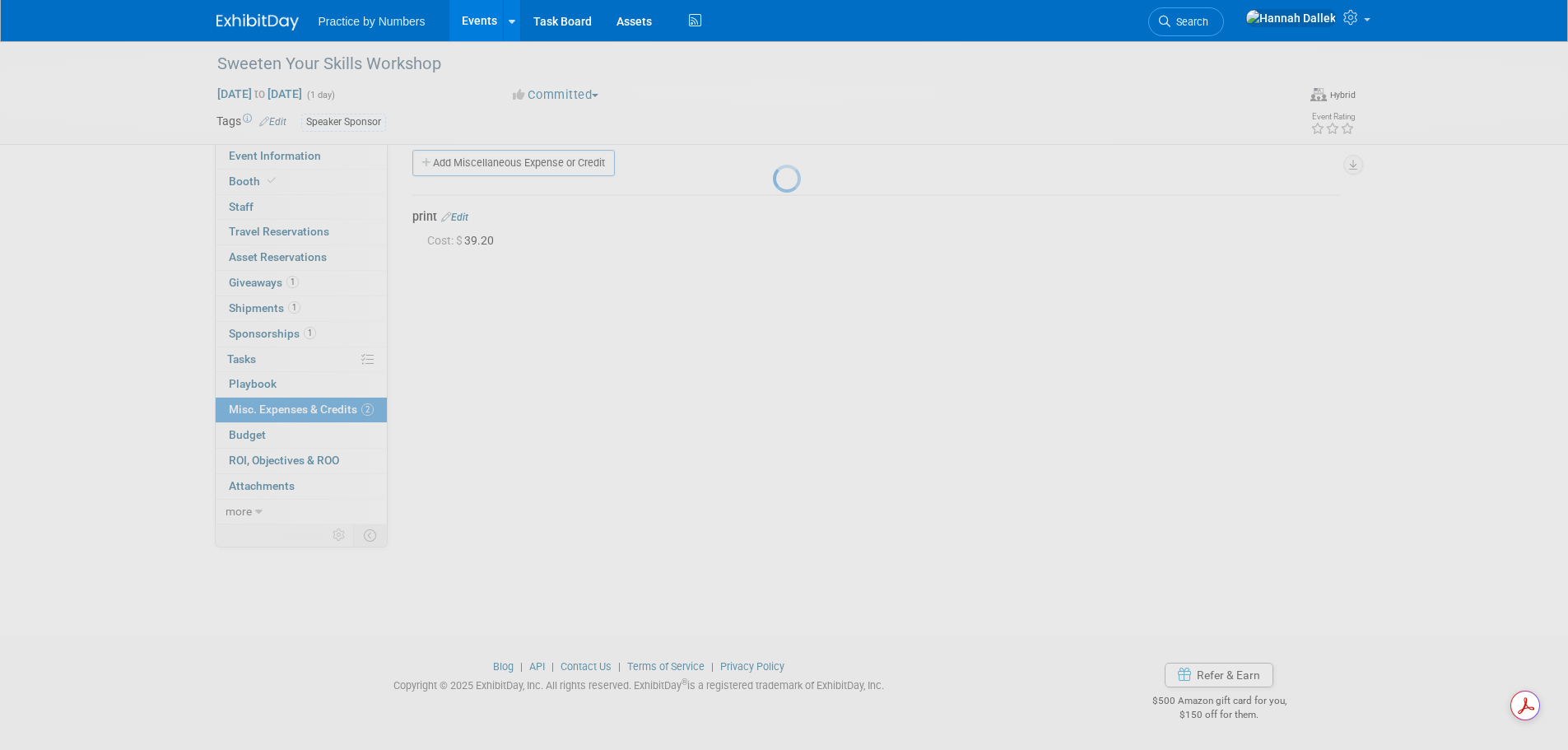
scroll to position [16, 0]
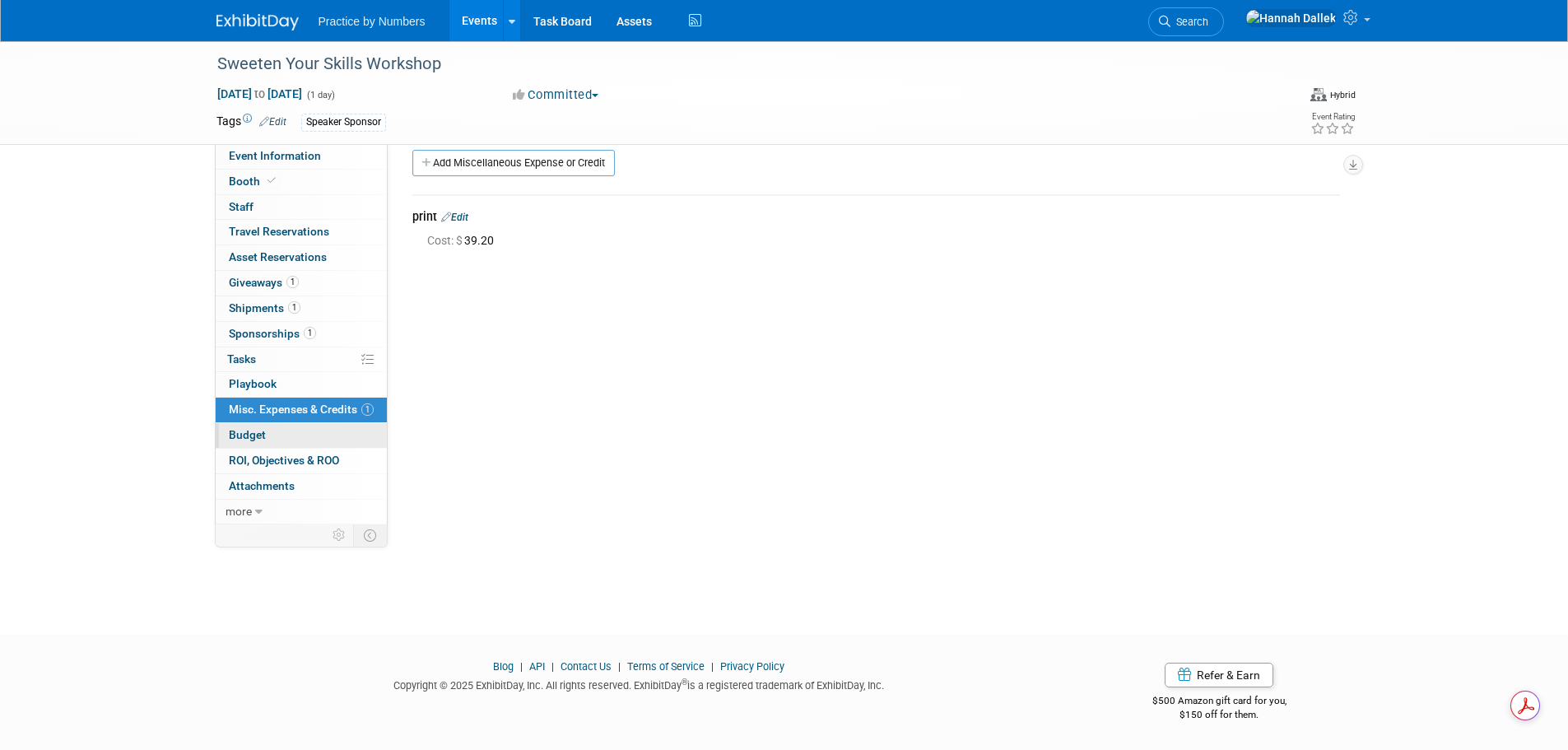
click at [268, 430] on link "Budget" at bounding box center [301, 435] width 171 height 24
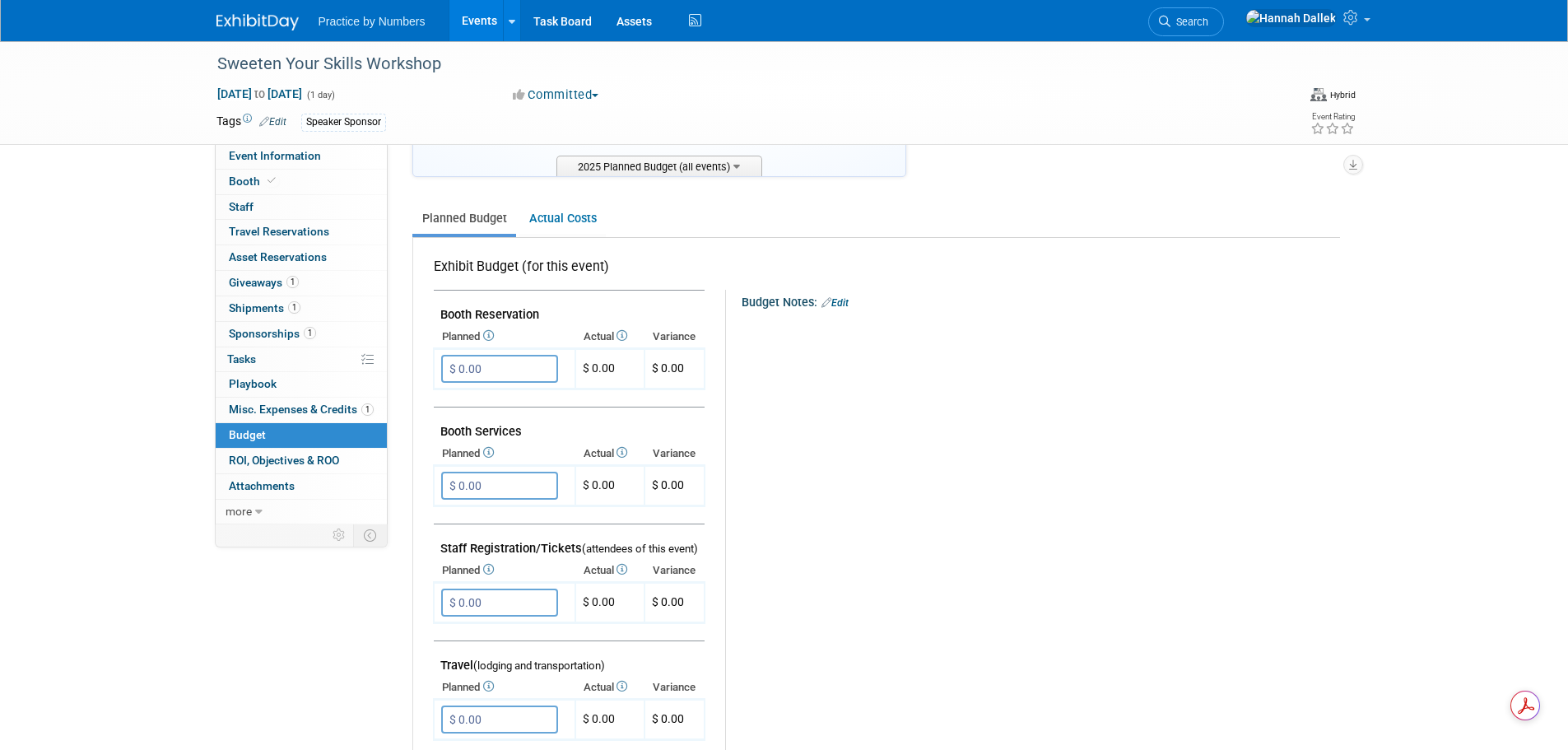
scroll to position [0, 0]
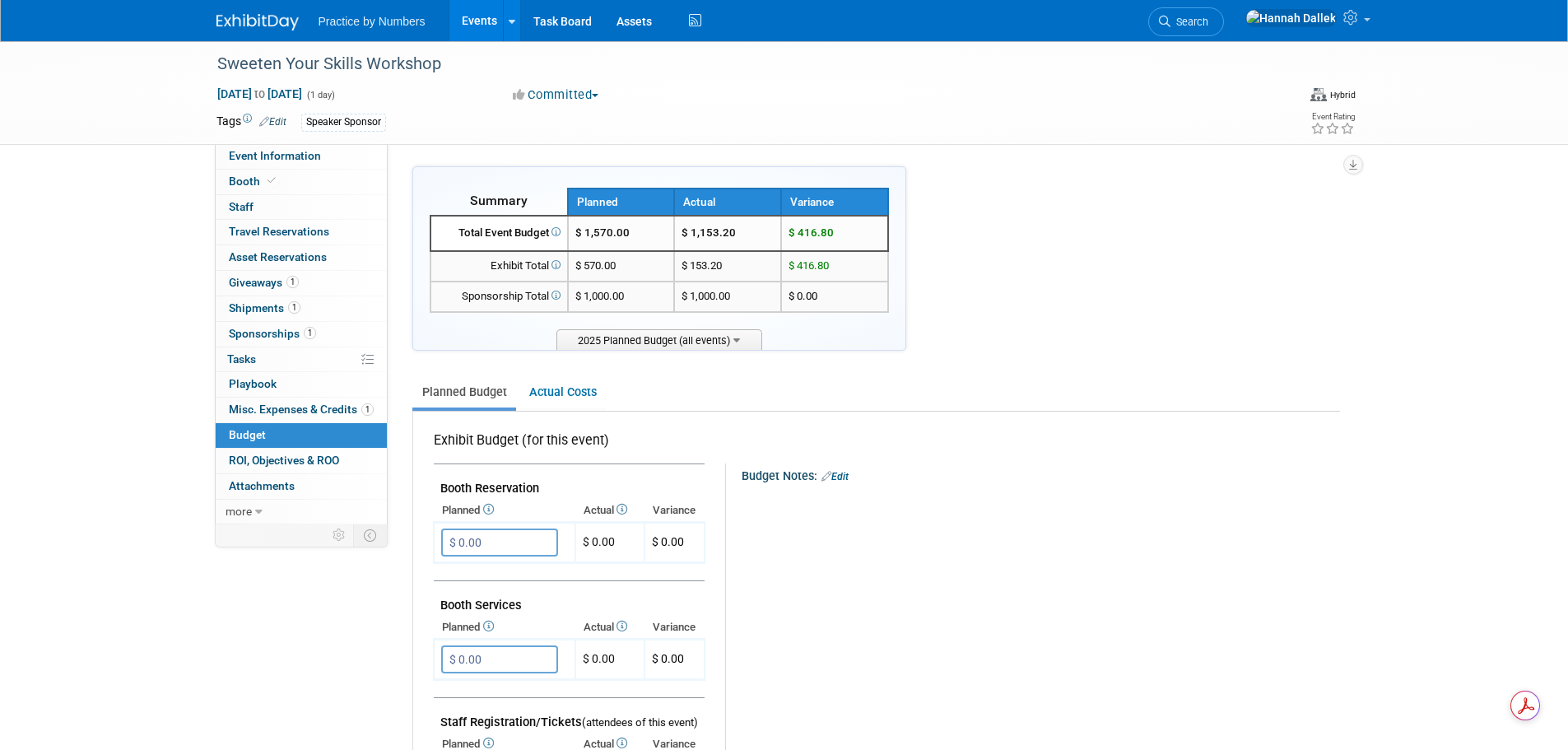
drag, startPoint x: 853, startPoint y: 237, endPoint x: 680, endPoint y: 238, distance: 173.0
click at [680, 238] on tr "Total Event Budget $ 1,570.00 $ 1,153.20 $ 416.80" at bounding box center [659, 233] width 457 height 35
copy tr "$ 1,153.20 $ 416.80"
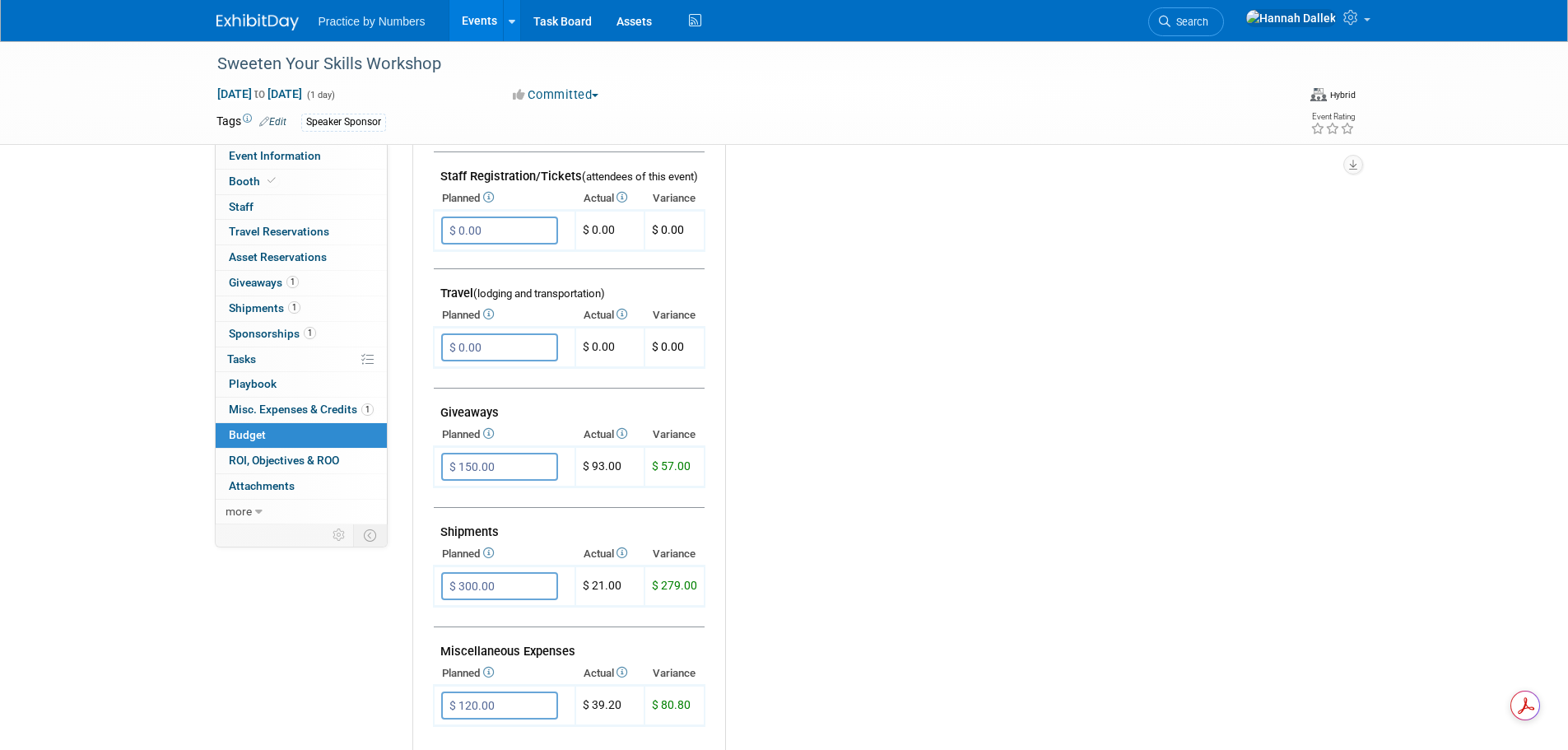
scroll to position [577, 0]
